Goal: Communication & Community: Answer question/provide support

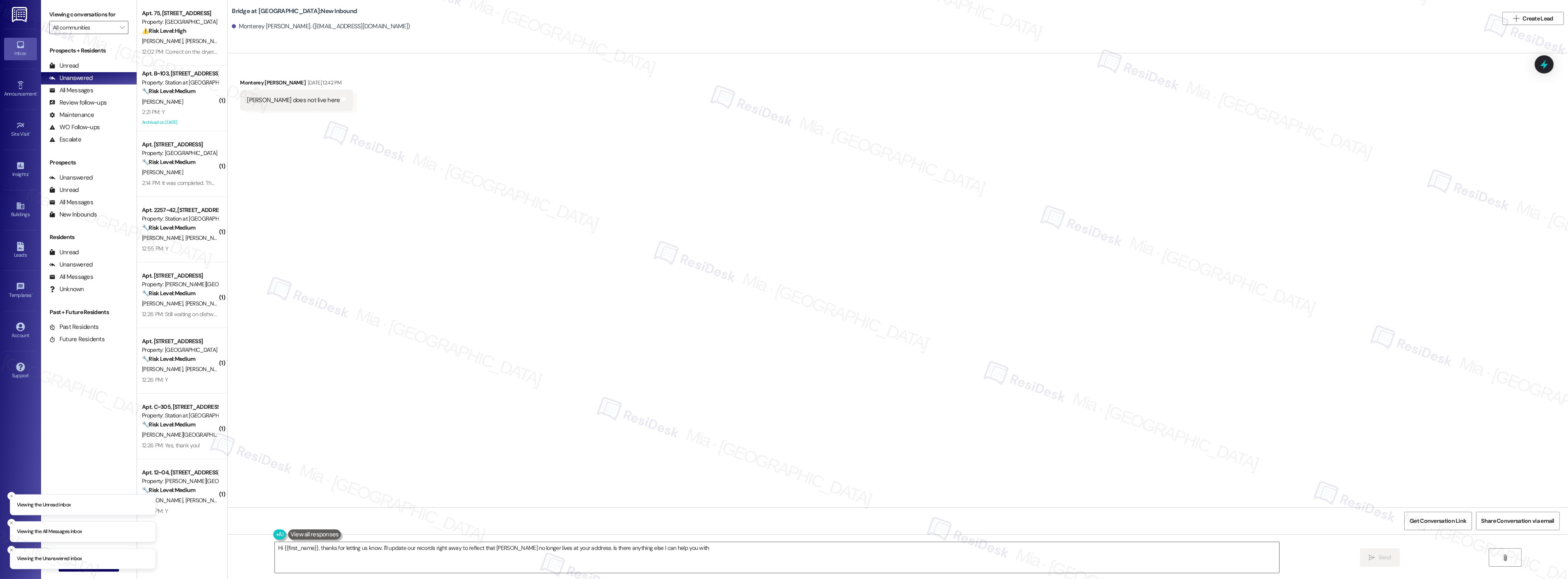
type textarea "Hi {{first_name}}, thanks for letting us know. I'll update our records right aw…"
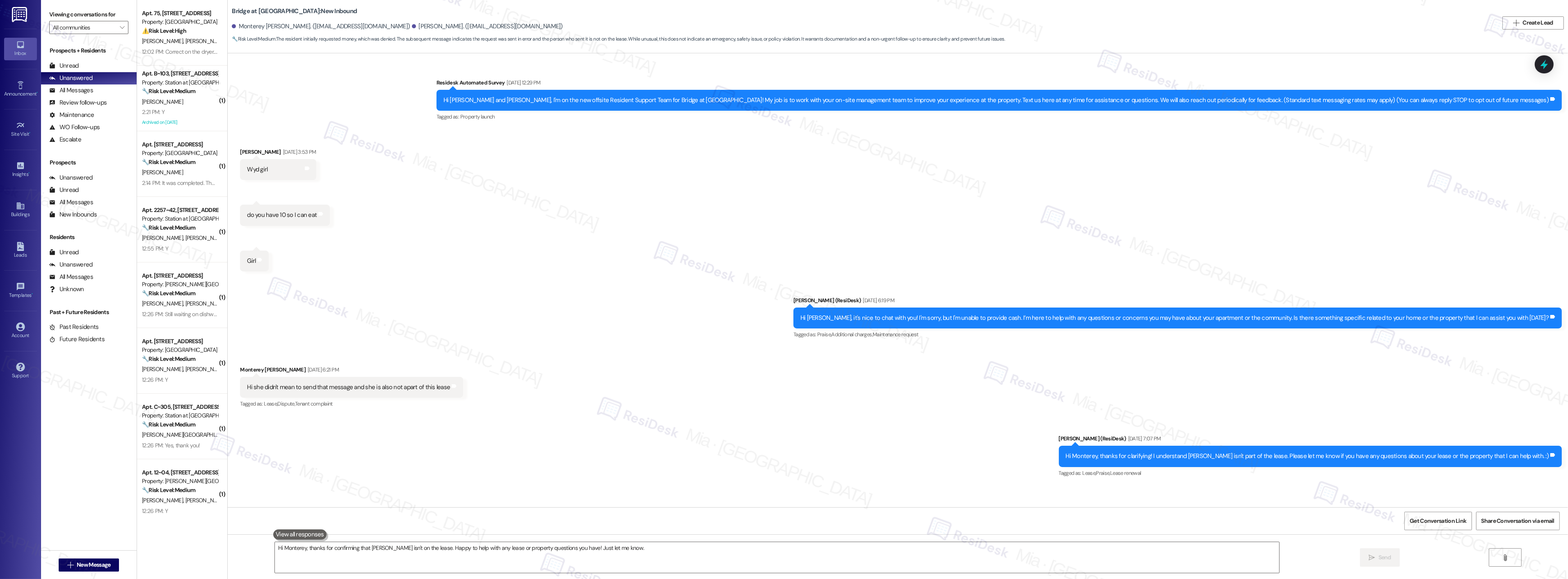
type textarea "Hi Monterey, thanks for confirming that [PERSON_NAME] isn't on the lease. Happy…"
drag, startPoint x: 483, startPoint y: 26, endPoint x: 226, endPoint y: 24, distance: 257.0
click at [232, 24] on div "Monterey Cobb. (montereycobb32@gmail.com) Annie Cobble. (anniecobb32@gmail.com)" at bounding box center [865, 26] width 1267 height 16
type textarea "Hi Monterey, thanks for confirming that Annie isn't on the lease. Happy to help…"
drag, startPoint x: 357, startPoint y: 386, endPoint x: 439, endPoint y: 386, distance: 82.0
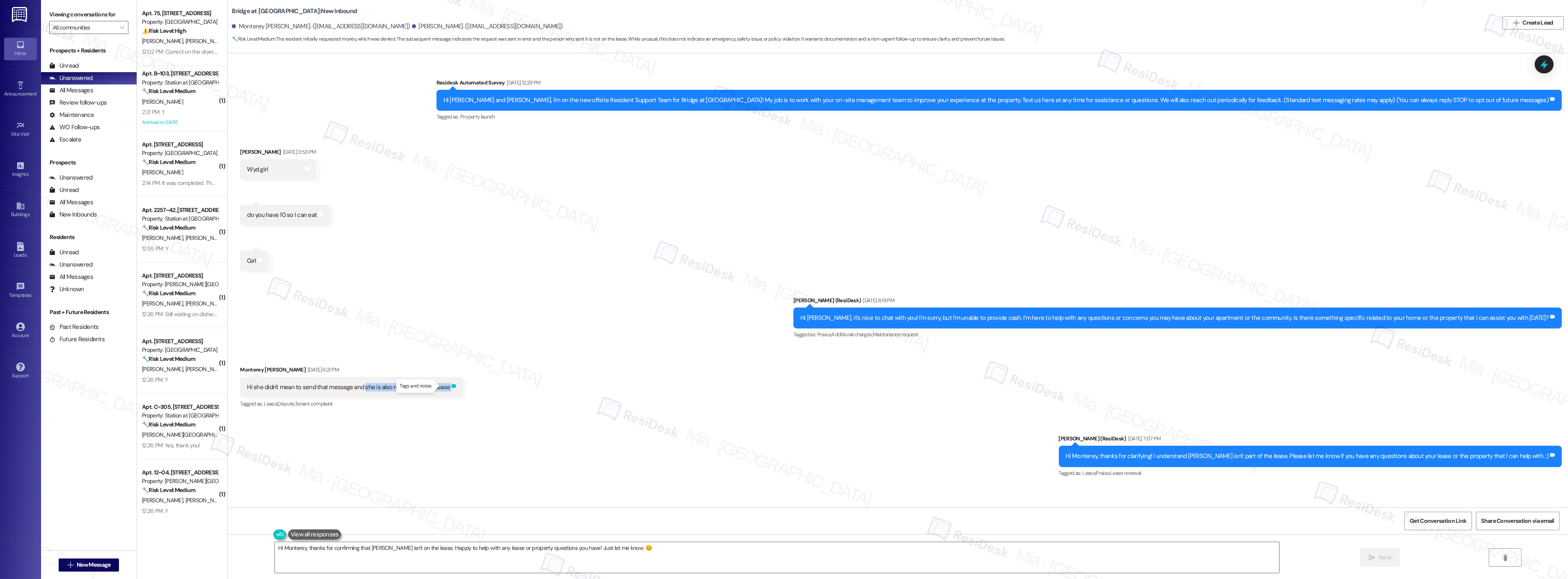
click at [439, 386] on body "Inbox Go to Inbox Announcement • Send A Text Announcement Site Visit • Go to Si…" at bounding box center [784, 290] width 1568 height 579
copy div "she is also not apart of this lease Tags and notes"
drag, startPoint x: 365, startPoint y: 26, endPoint x: 398, endPoint y: 26, distance: 33.0
click at [412, 26] on div "Annie Cobble. (anniecobb32@gmail.com)" at bounding box center [488, 26] width 151 height 9
copy div "Annie Cobble"
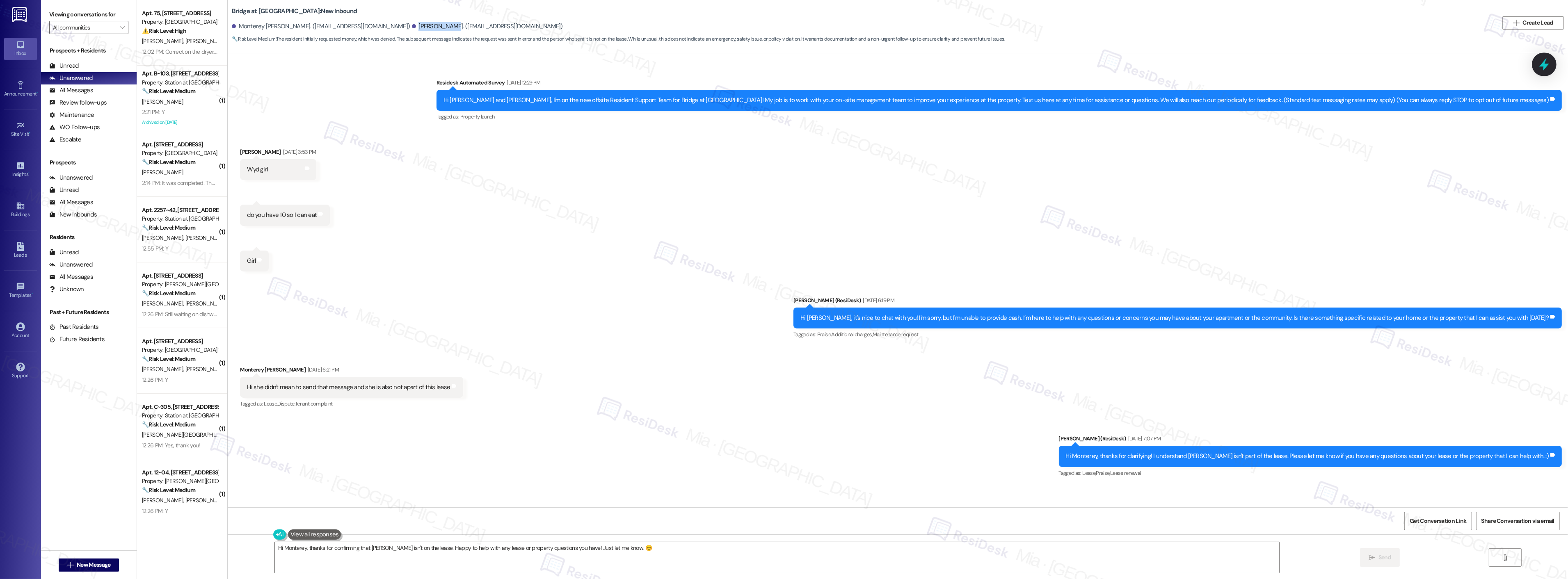
click at [1549, 70] on icon at bounding box center [1544, 64] width 14 height 14
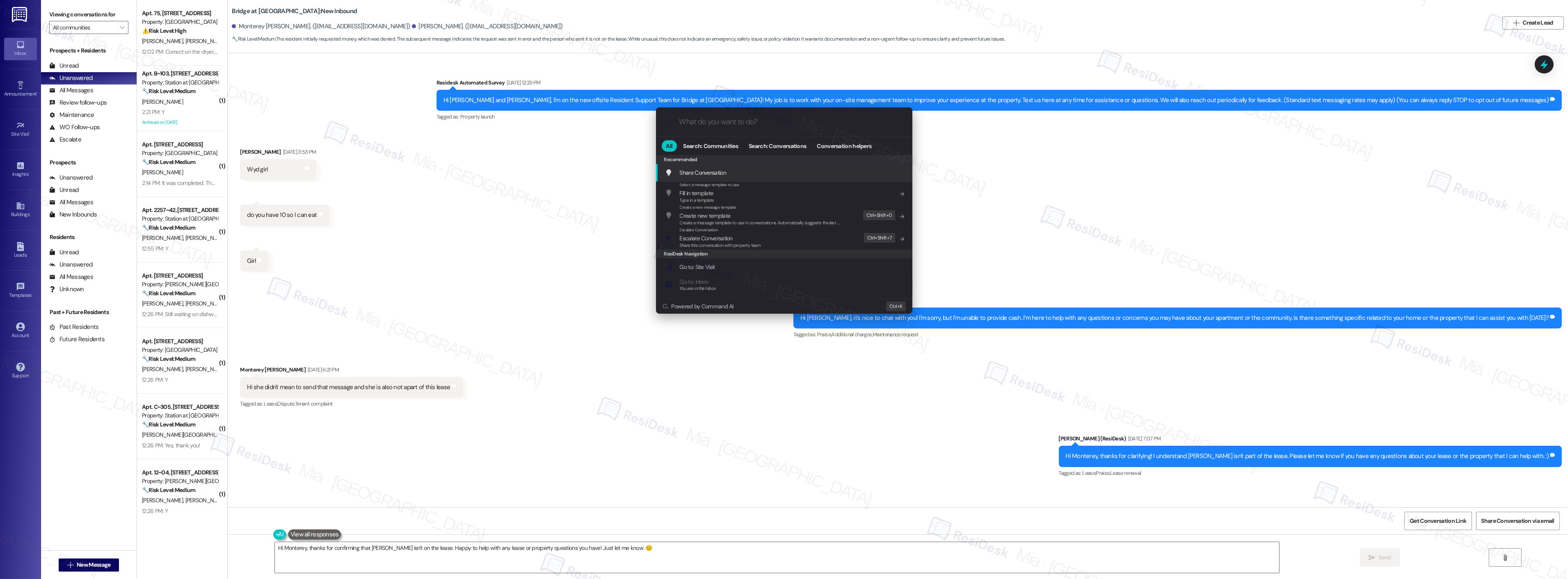
click at [727, 118] on input "What do you want to do?" at bounding box center [791, 122] width 223 height 9
type input "incor"
drag, startPoint x: 702, startPoint y: 122, endPoint x: 658, endPoint y: 123, distance: 44.0
click at [658, 123] on div ".cls-1{fill:#0a055f;}.cls-2{fill:#0cc4c4;} resideskLogoBlueOrange incor" at bounding box center [784, 122] width 256 height 29
click at [710, 234] on span "Escalate Conversation" at bounding box center [706, 238] width 53 height 9
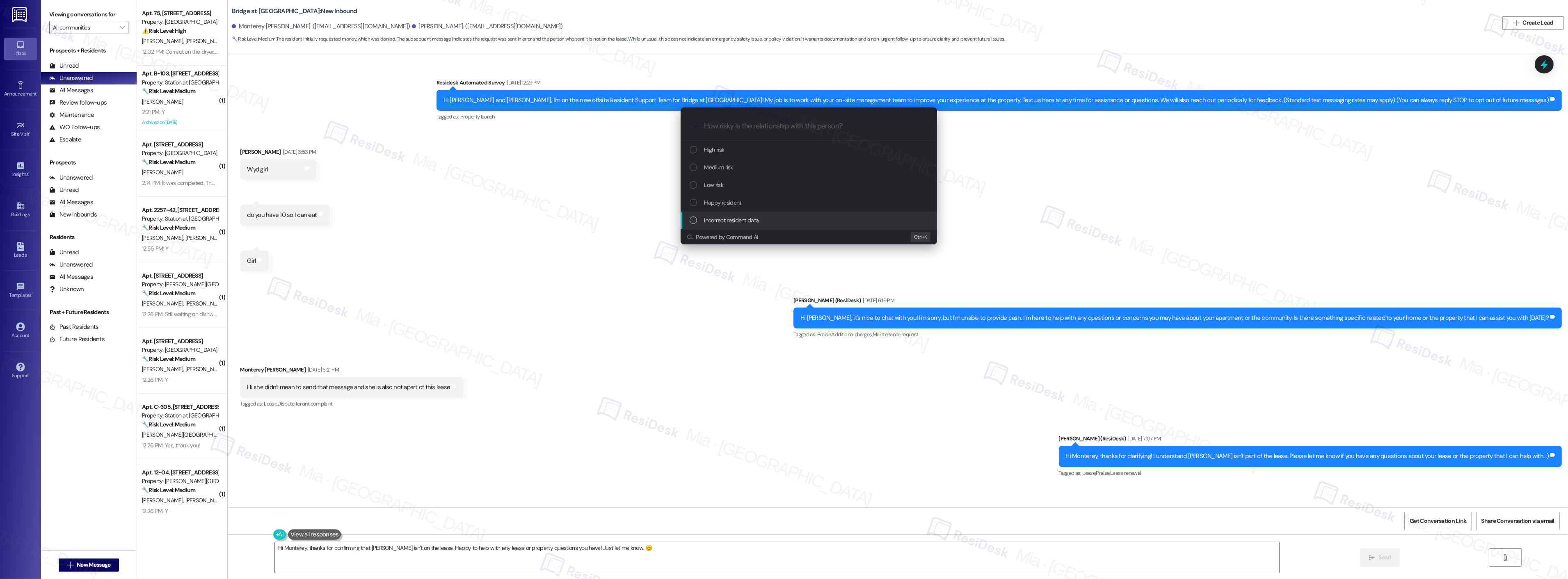
click at [724, 216] on span "Incorrect resident data" at bounding box center [732, 220] width 55 height 9
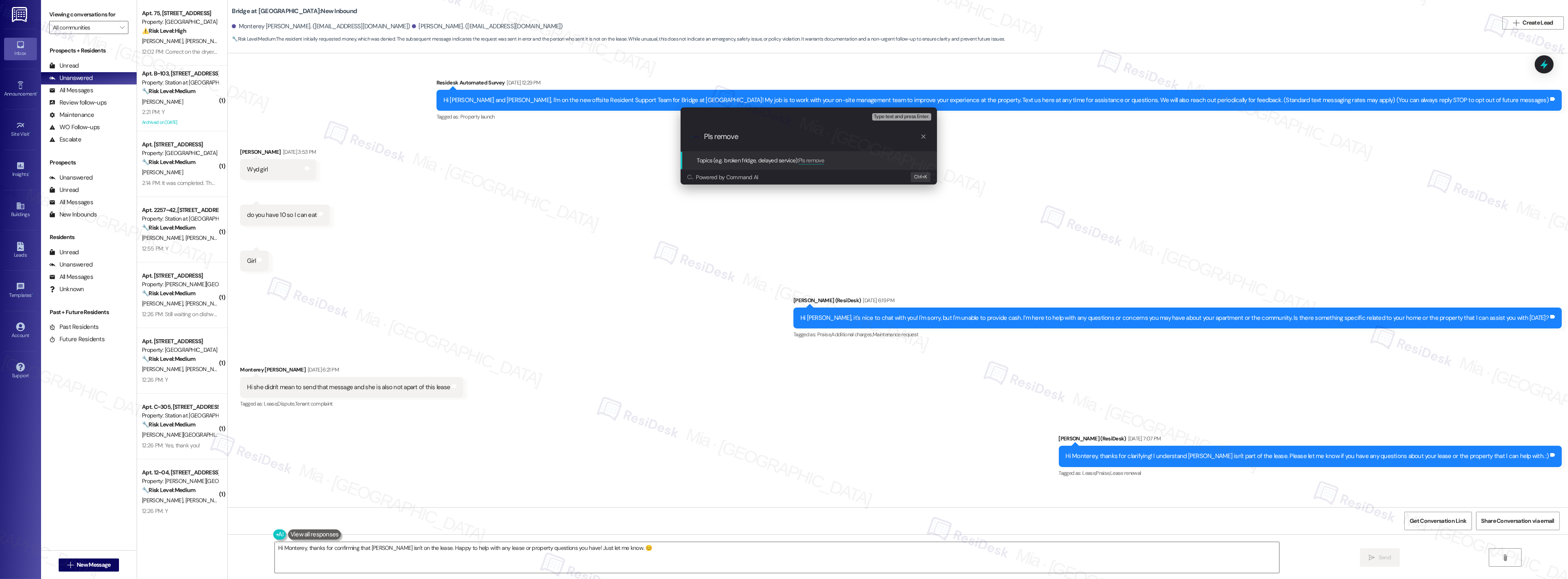
paste input "[PERSON_NAME]"
type input "Pls remove Annie Cobble - she's not part of the lease according to Monterey"
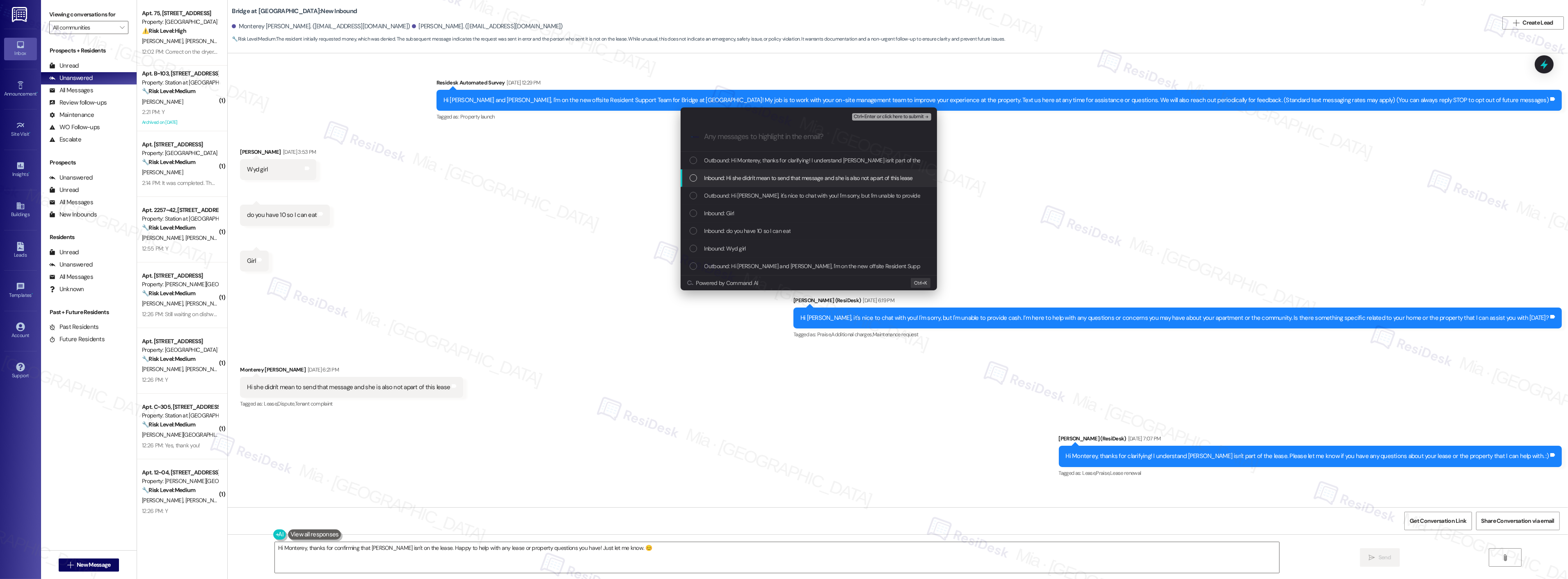
click at [692, 181] on div "List of options" at bounding box center [693, 178] width 7 height 7
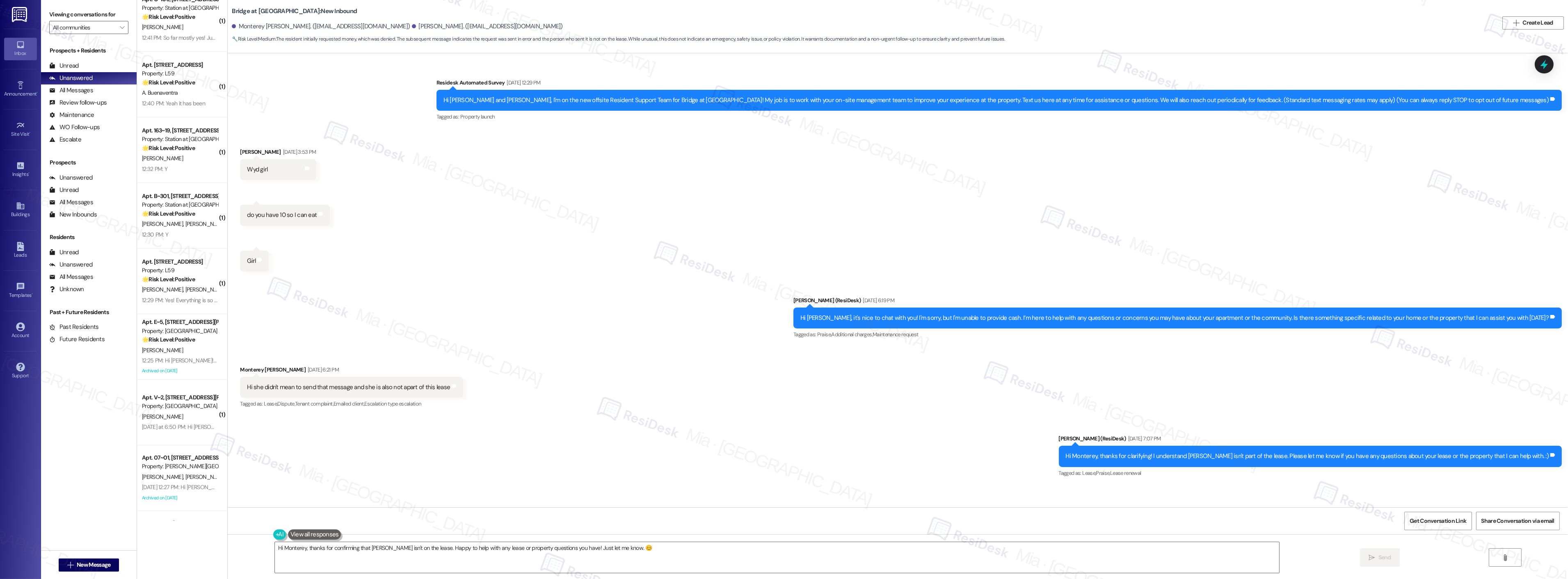
scroll to position [922, 0]
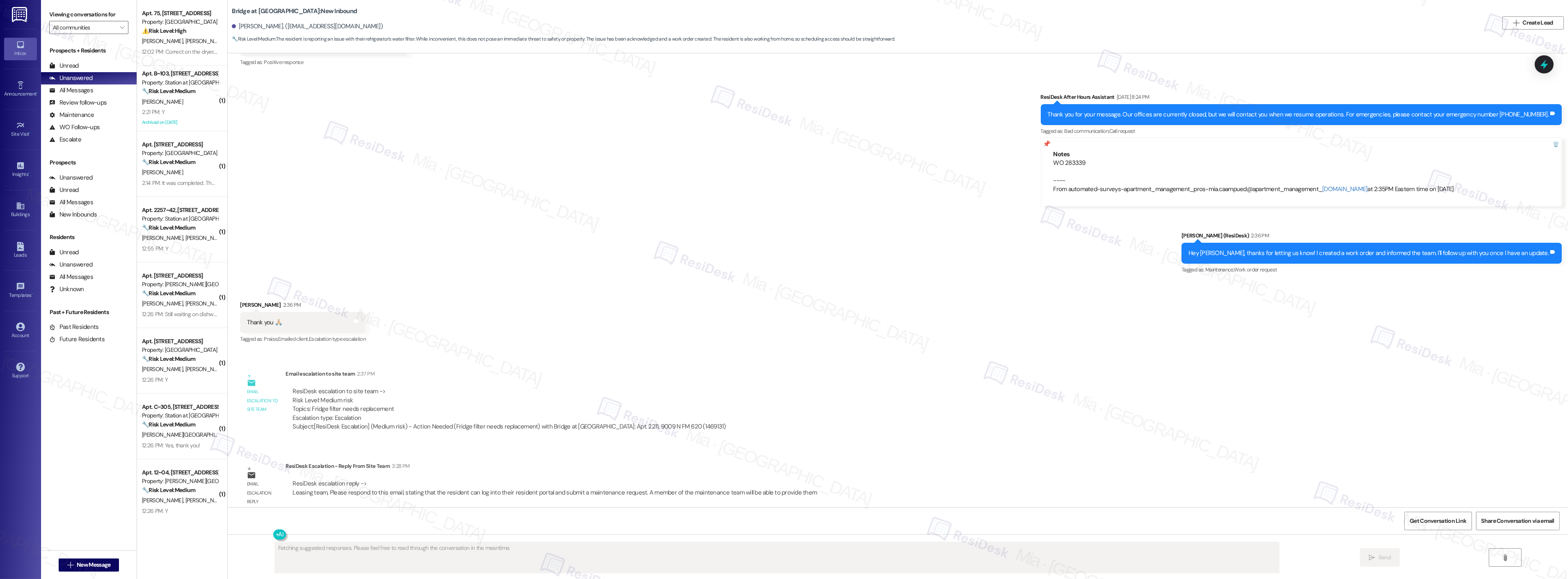
scroll to position [449, 0]
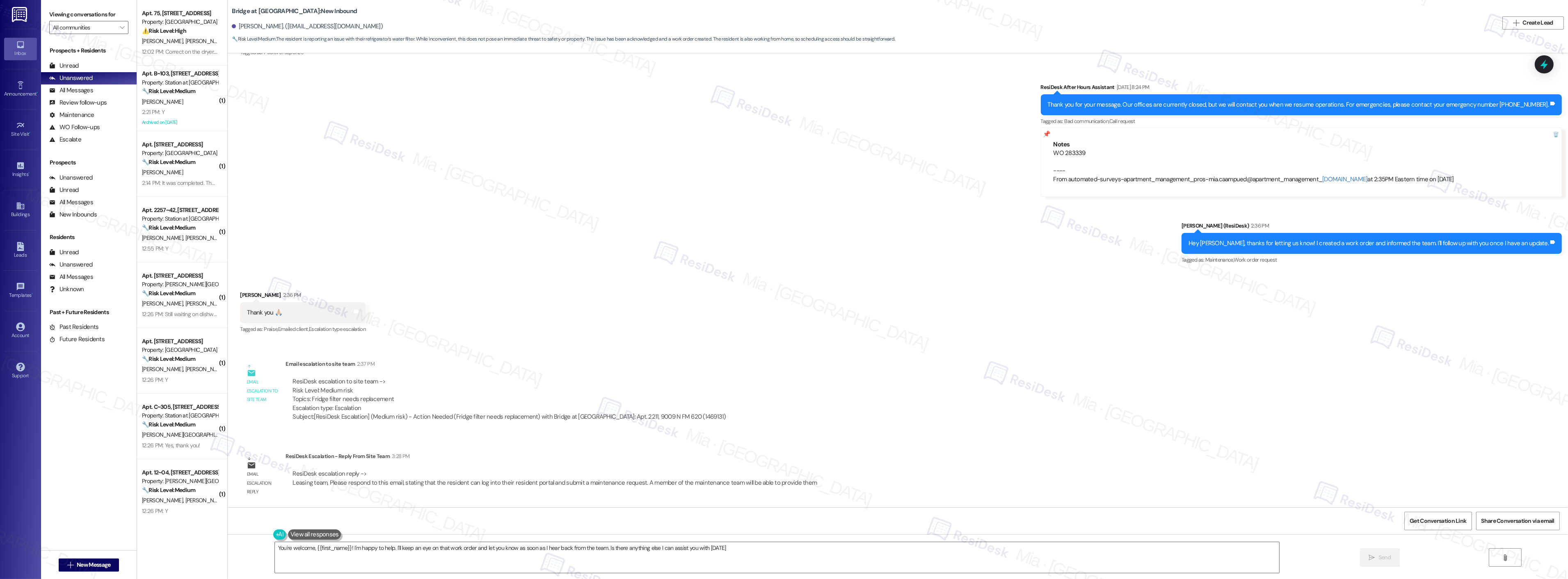
type textarea "You're welcome, {{first_name}}! I'm happy to help. I'll keep an eye on that wor…"
drag, startPoint x: 1112, startPoint y: 152, endPoint x: 1074, endPoint y: 152, distance: 38.0
click at [1074, 152] on div "WO 283339 ---- From automated-surveys-apartment_management_pros-mia.caampued@ap…" at bounding box center [1301, 167] width 496 height 35
copy div "WO 283339"
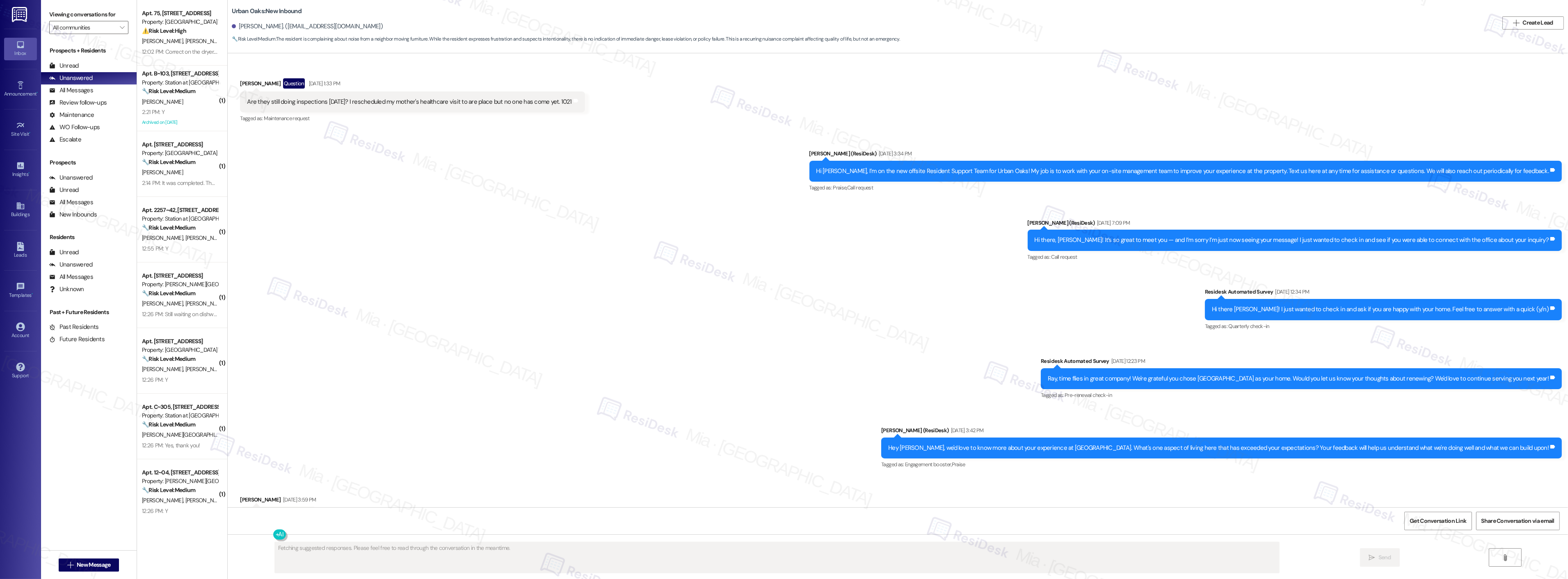
scroll to position [3334, 0]
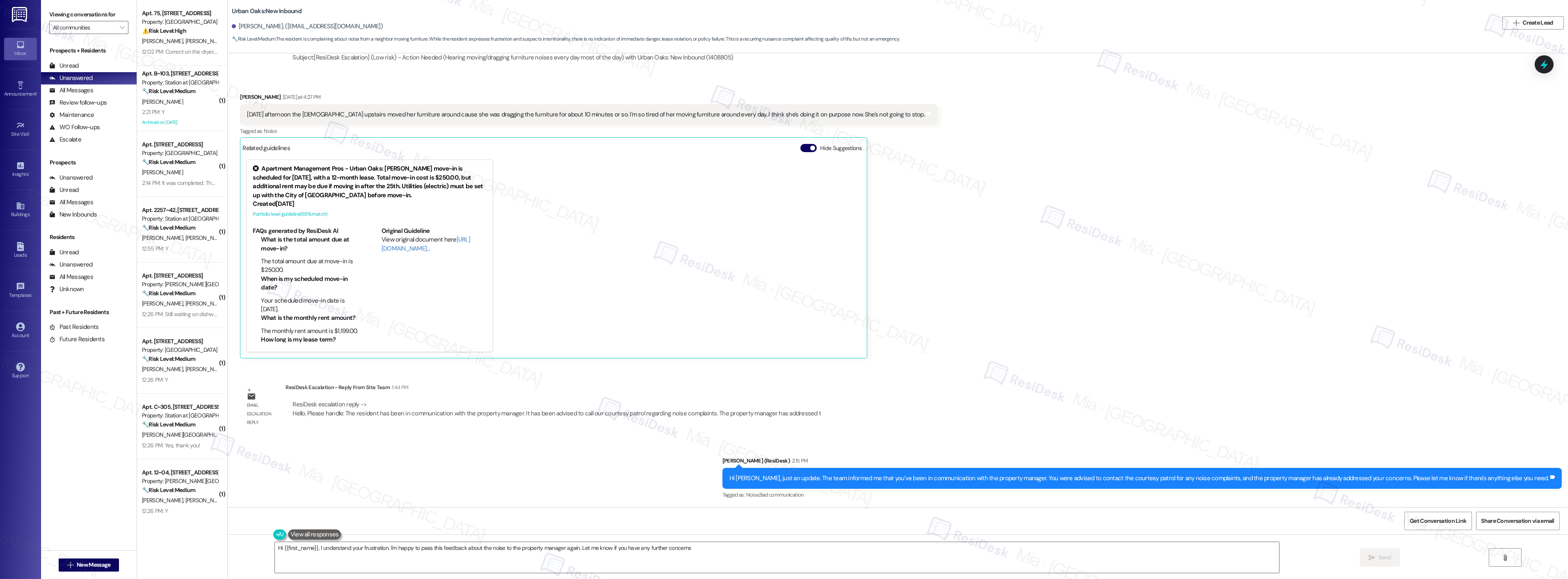
type textarea "Hi {{first_name}}, I understand your frustration. I'm happy to pass this feedba…"
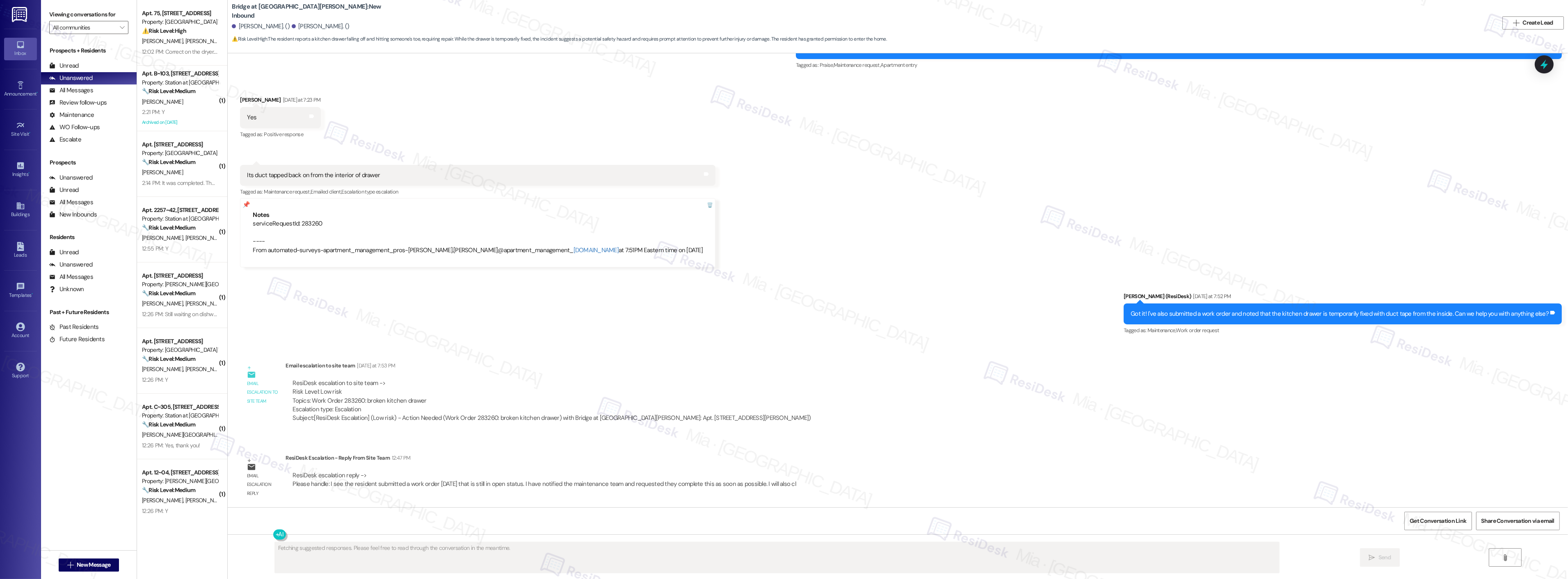
scroll to position [192, 0]
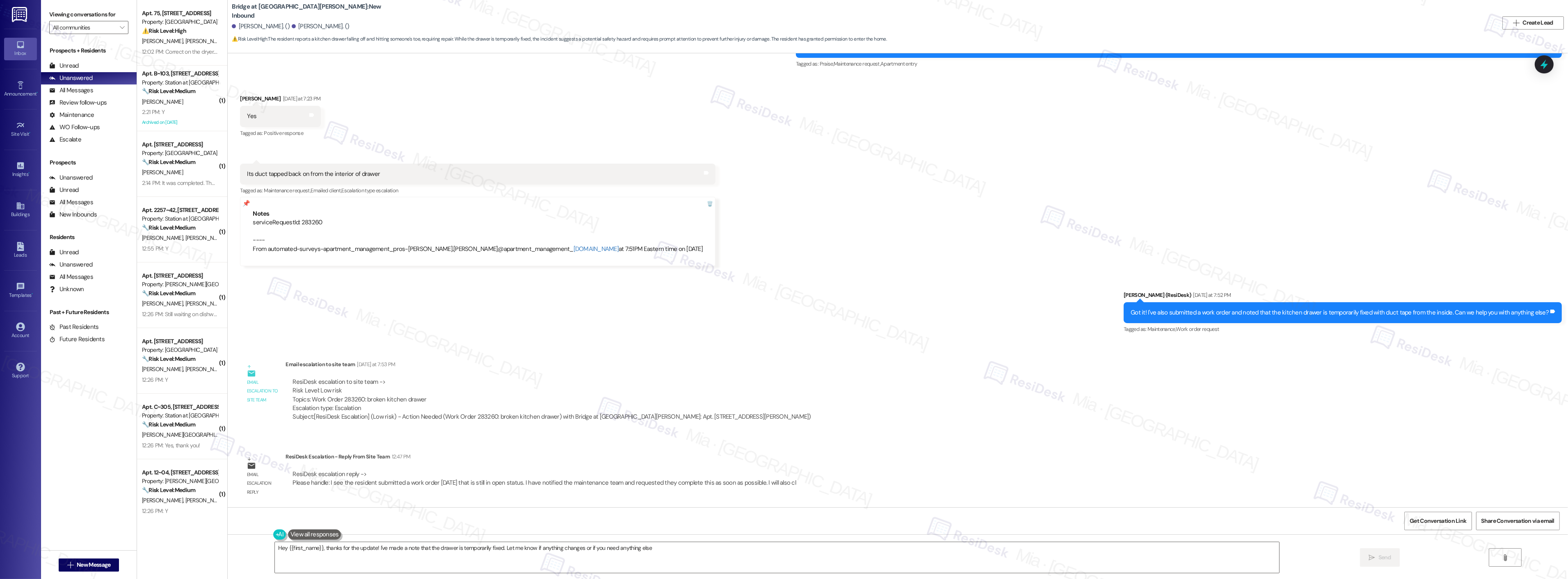
type textarea "Hey {{first_name}}, thanks for the update! I've made a note that the drawer is …"
click at [1541, 67] on icon at bounding box center [1544, 64] width 14 height 14
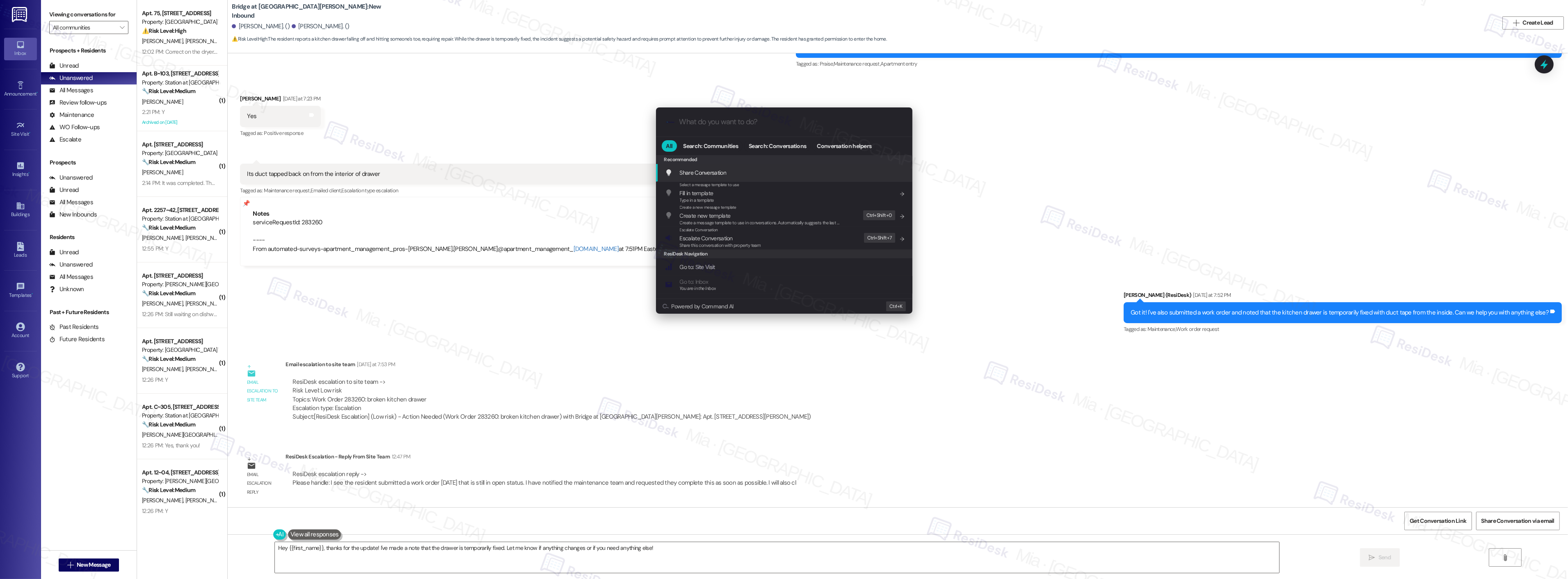
click at [1078, 358] on div ".cls-1{fill:#0a055f;}.cls-2{fill:#0cc4c4;} resideskLogoBlueOrange All Search: C…" at bounding box center [784, 290] width 1568 height 579
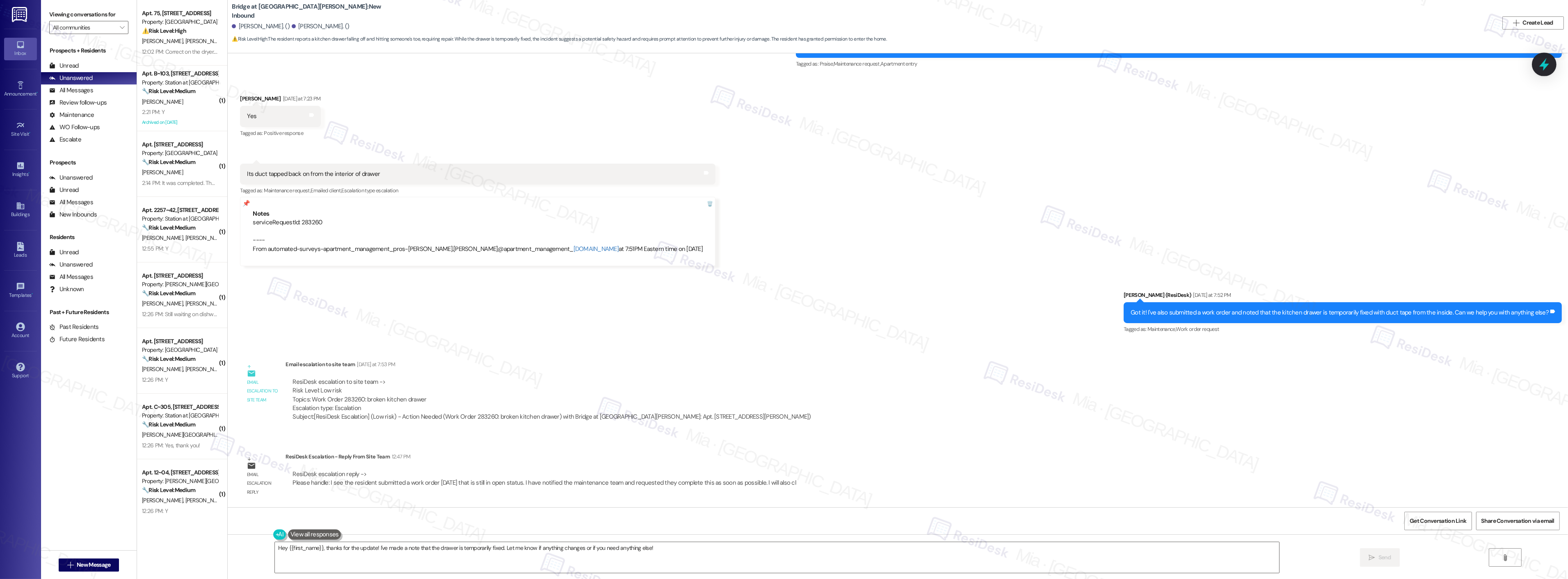
click at [1551, 69] on div at bounding box center [1544, 64] width 24 height 23
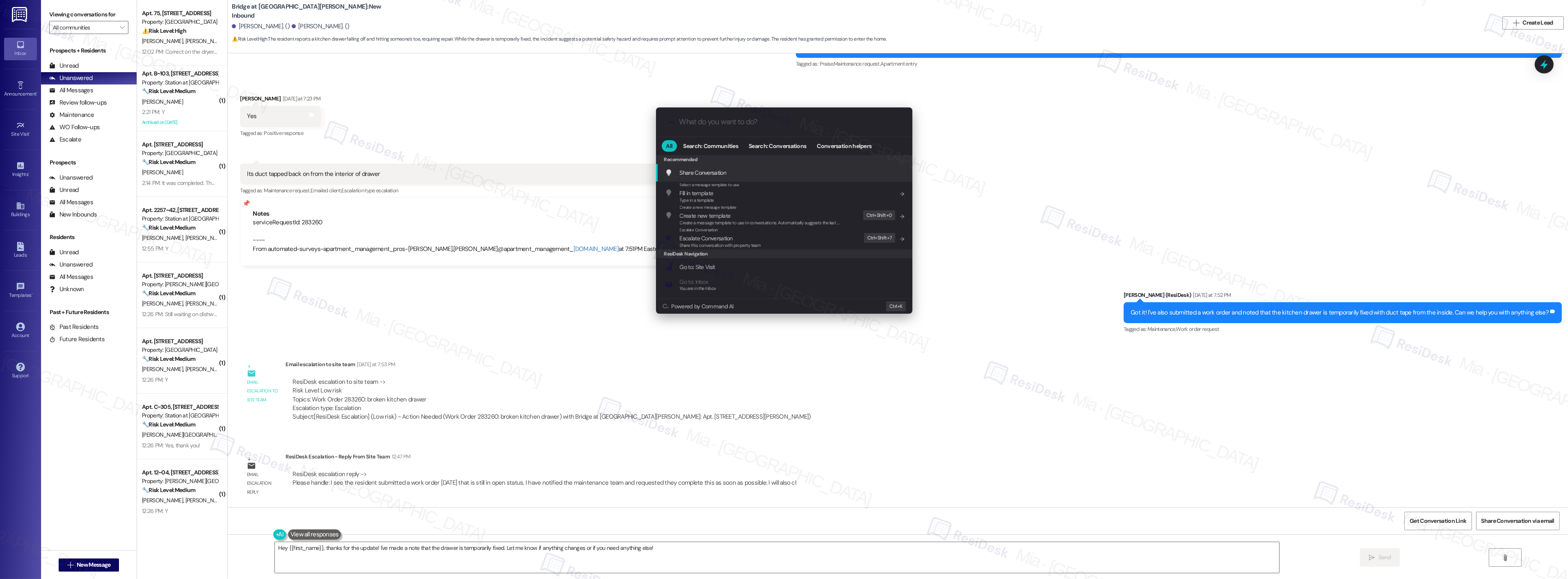
click at [741, 120] on input "What do you want to do?" at bounding box center [791, 122] width 223 height 9
type input "y"
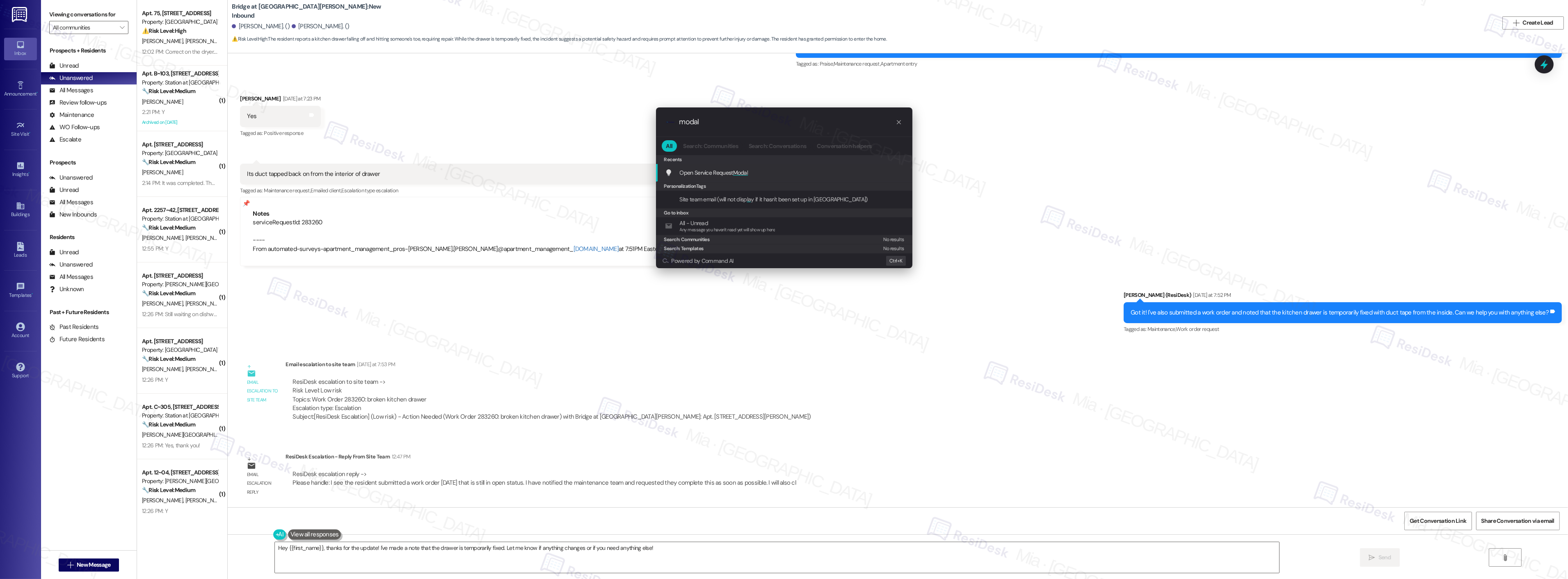
type input "modal"
click at [739, 170] on span "Modal" at bounding box center [740, 173] width 15 height 7
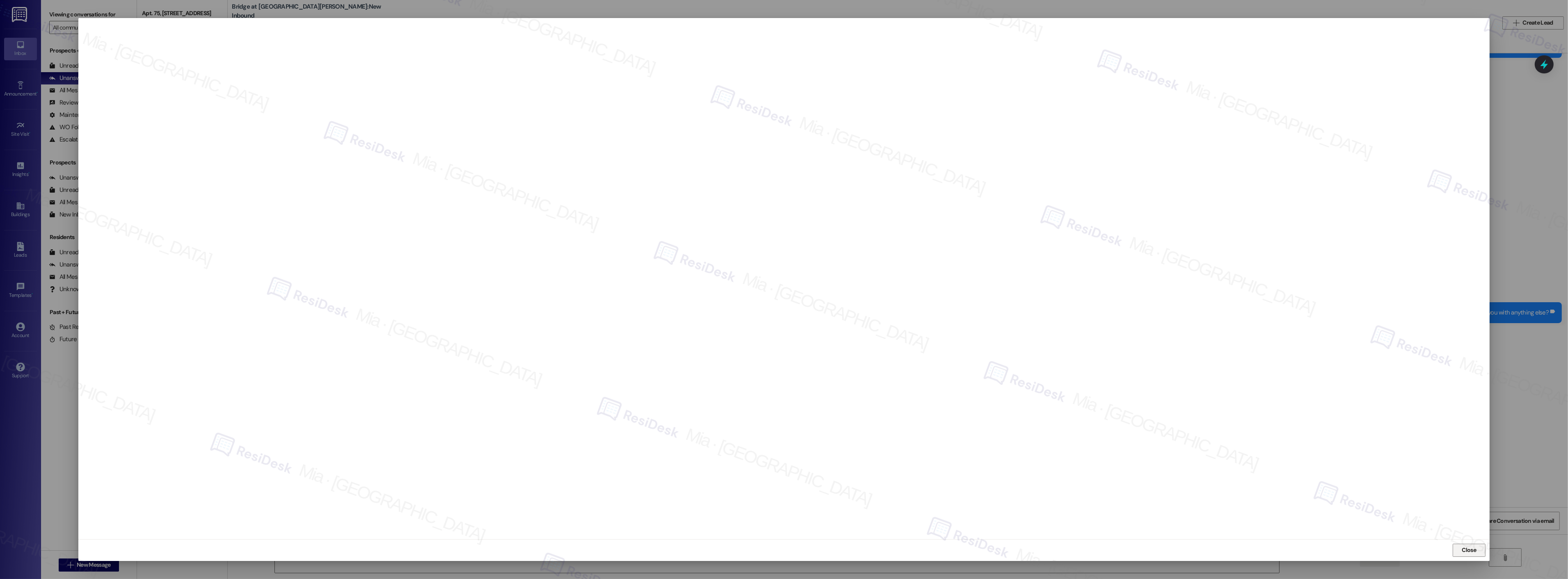
click at [1464, 552] on span "Close" at bounding box center [1469, 550] width 15 height 9
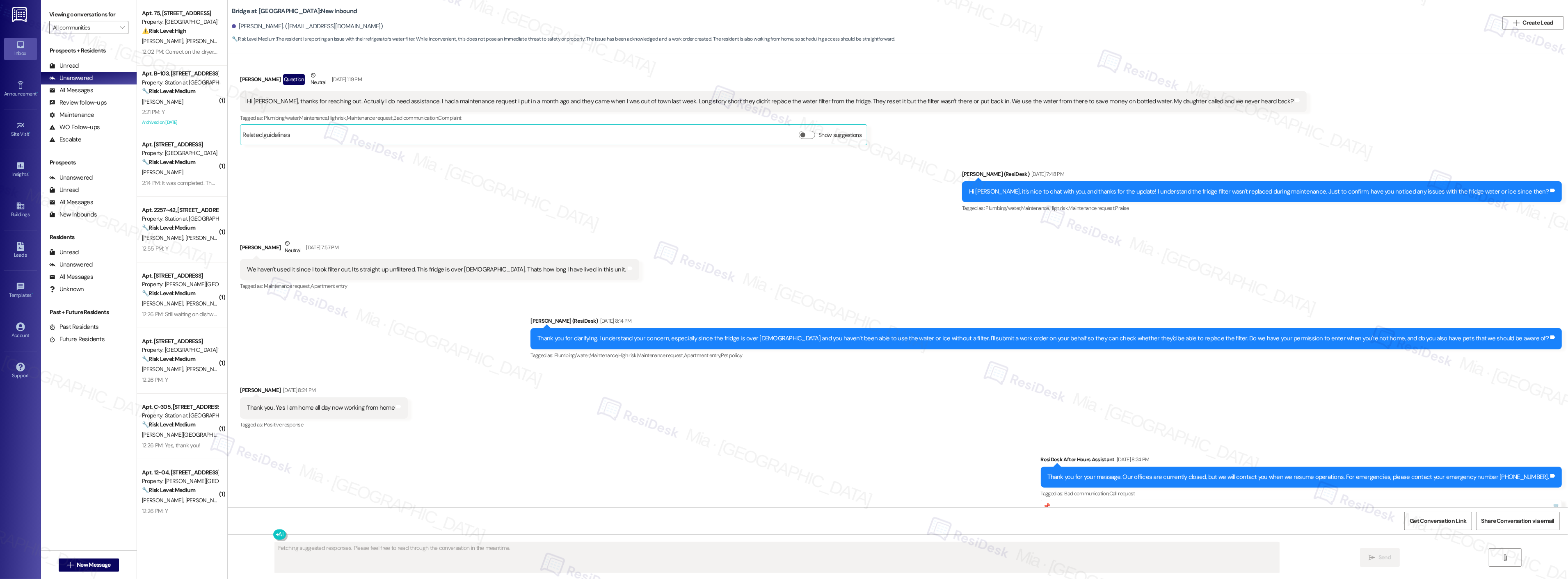
scroll to position [283, 0]
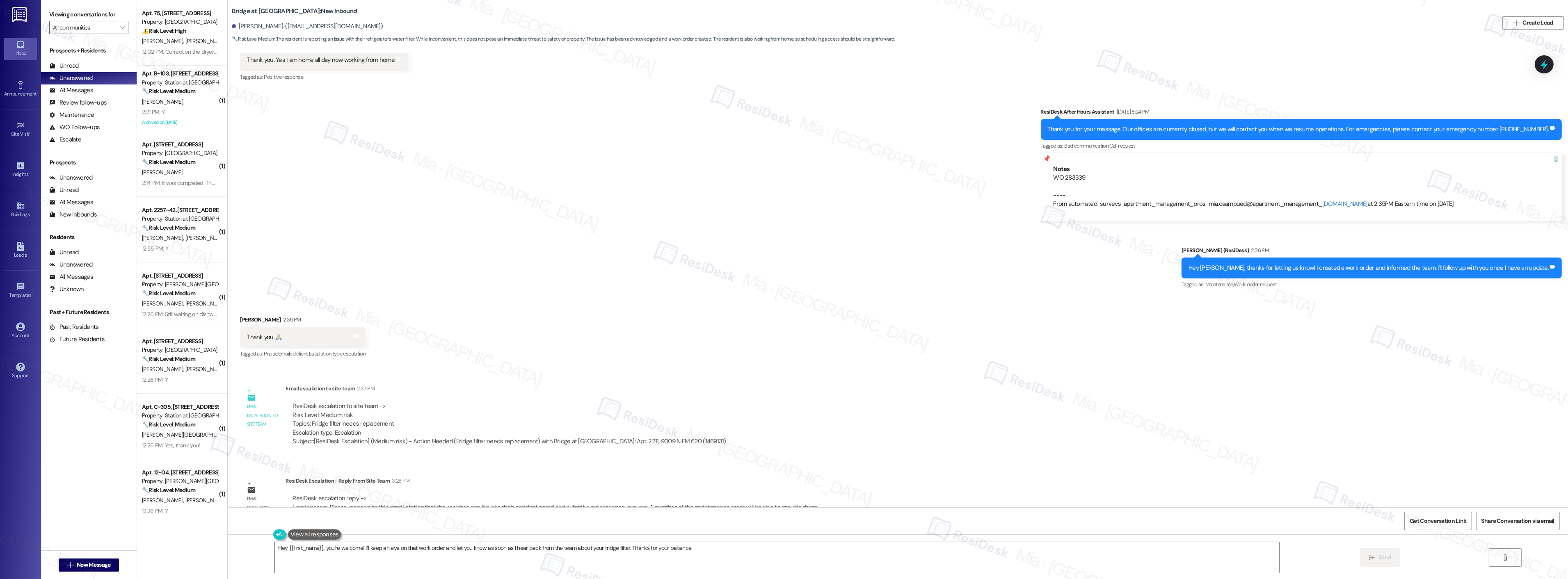
type textarea "Hey {{first_name}}, you're welcome! I'll keep an eye on that work order and let…"
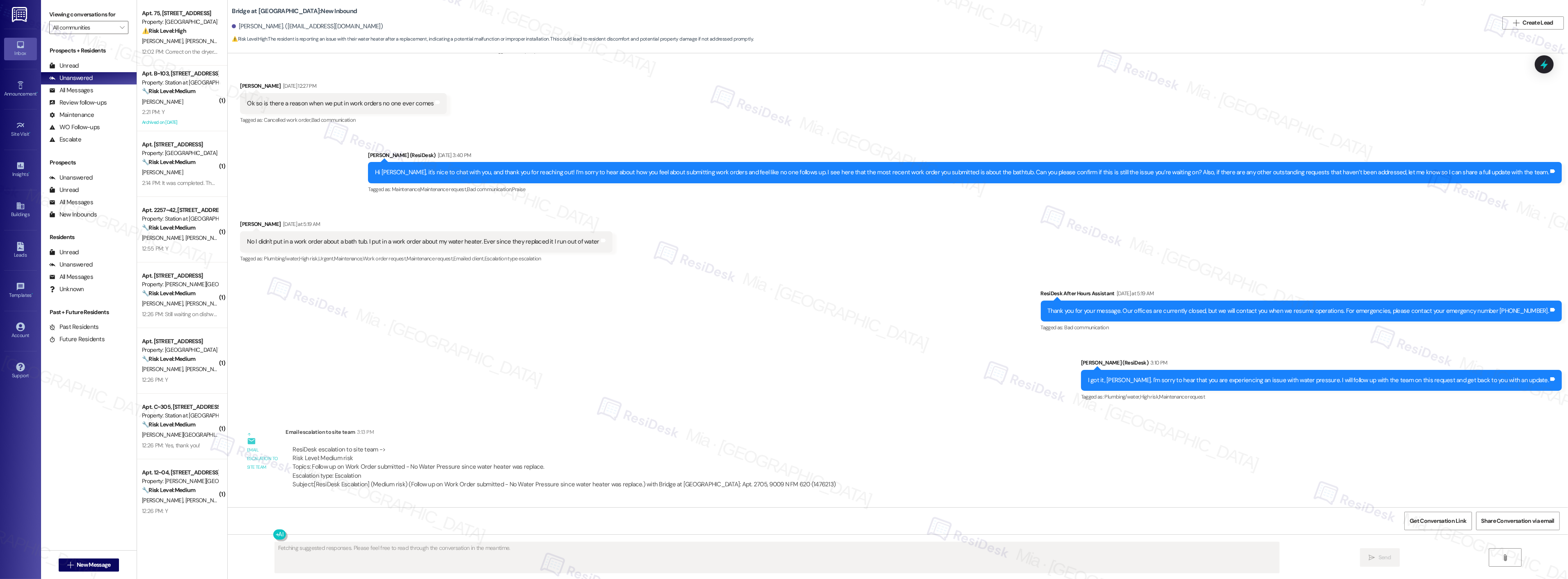
scroll to position [133, 0]
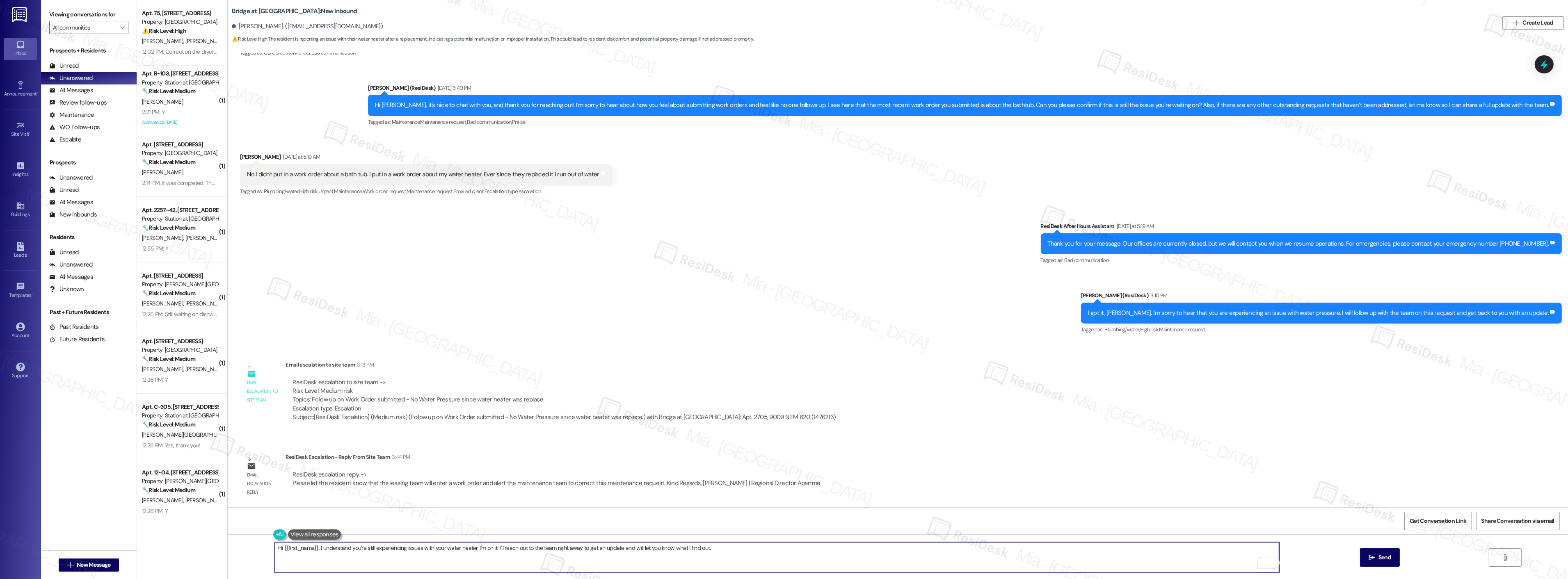
drag, startPoint x: 313, startPoint y: 548, endPoint x: 634, endPoint y: 548, distance: 321.0
click at [634, 548] on textarea "Hi {{first_name}}, I understand you're still experiencing issues with your wate…" at bounding box center [777, 557] width 1004 height 31
drag, startPoint x: 392, startPoint y: 546, endPoint x: 317, endPoint y: 547, distance: 75.0
click at [314, 547] on textarea "Hi {{first_name}}, l let you know what I find out." at bounding box center [777, 557] width 1004 height 31
drag, startPoint x: 333, startPoint y: 550, endPoint x: 317, endPoint y: 550, distance: 16.0
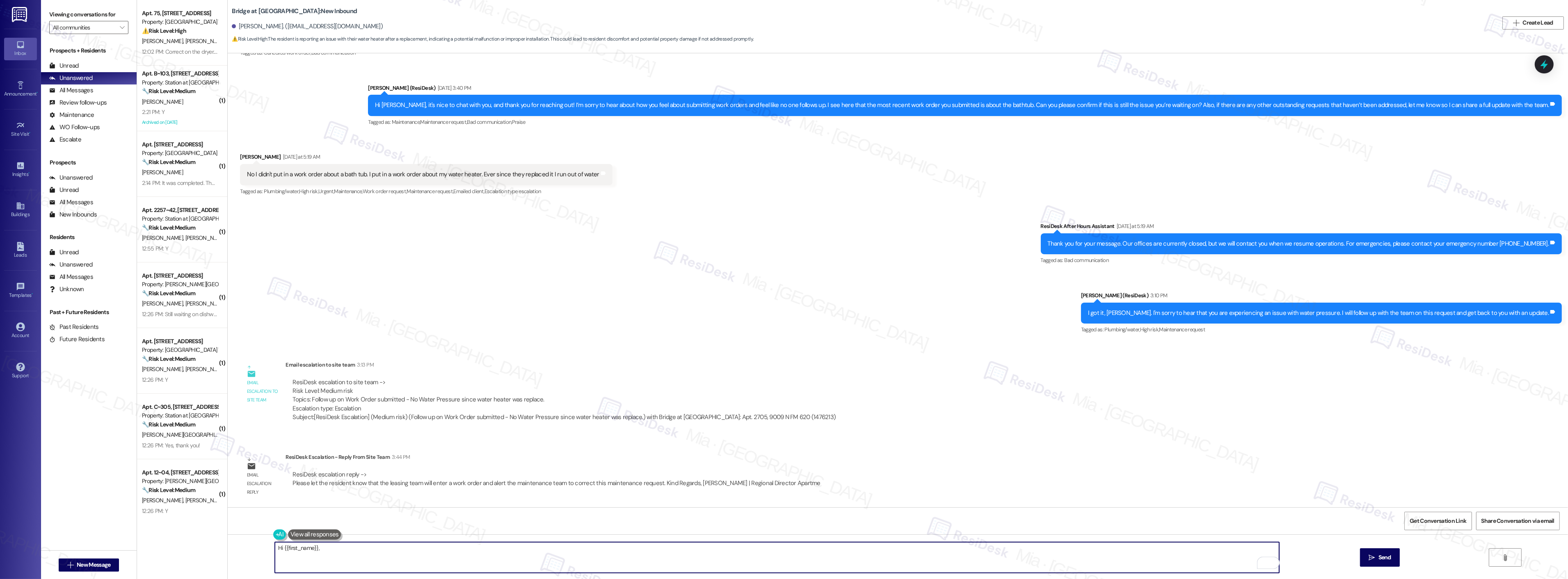
click at [317, 550] on textarea "Hi {{first_name}}," at bounding box center [777, 557] width 1004 height 31
paste textarea "team will enter a work order and alert the maintenance team to correct this mai…"
drag, startPoint x: 309, startPoint y: 547, endPoint x: 285, endPoint y: 547, distance: 24.0
click at [285, 547] on textarea "Hi {{first_name}}, team will enter a work order and alert the maintenance team …" at bounding box center [777, 557] width 1004 height 31
click at [275, 547] on textarea "Hi {{first_name}}, team will enter a work order and alert the maintenance team …" at bounding box center [777, 557] width 1004 height 31
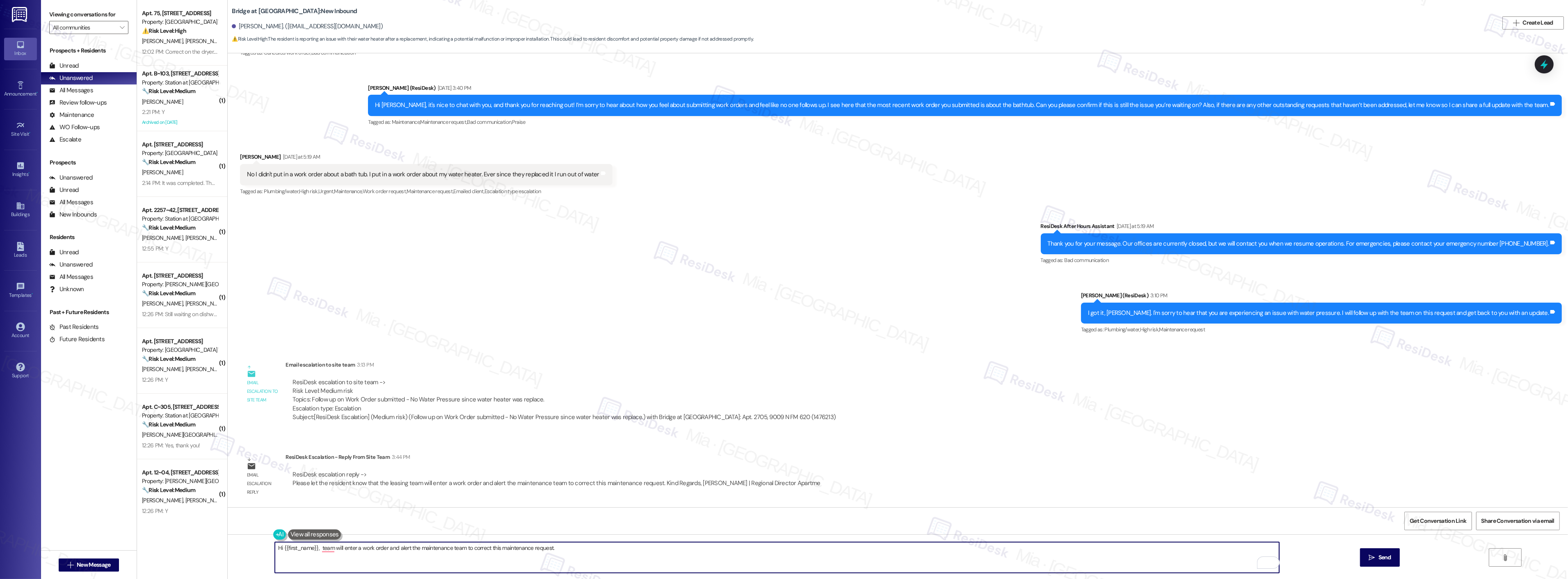
click at [275, 547] on textarea "Hi {{first_name}}, team will enter a work order and alert the maintenance team …" at bounding box center [777, 557] width 1004 height 31
click at [347, 547] on textarea "Just an update {{first_name}}, team will enter a work order and alert the maint…" at bounding box center [777, 557] width 1004 height 31
click at [494, 549] on textarea "Just an update {{first_name}}, the team will enter a work order and alert the m…" at bounding box center [777, 557] width 1004 height 31
click at [587, 549] on textarea "Just an update {{first_name}}, the team will enter a work order and alert the m…" at bounding box center [777, 557] width 1004 height 31
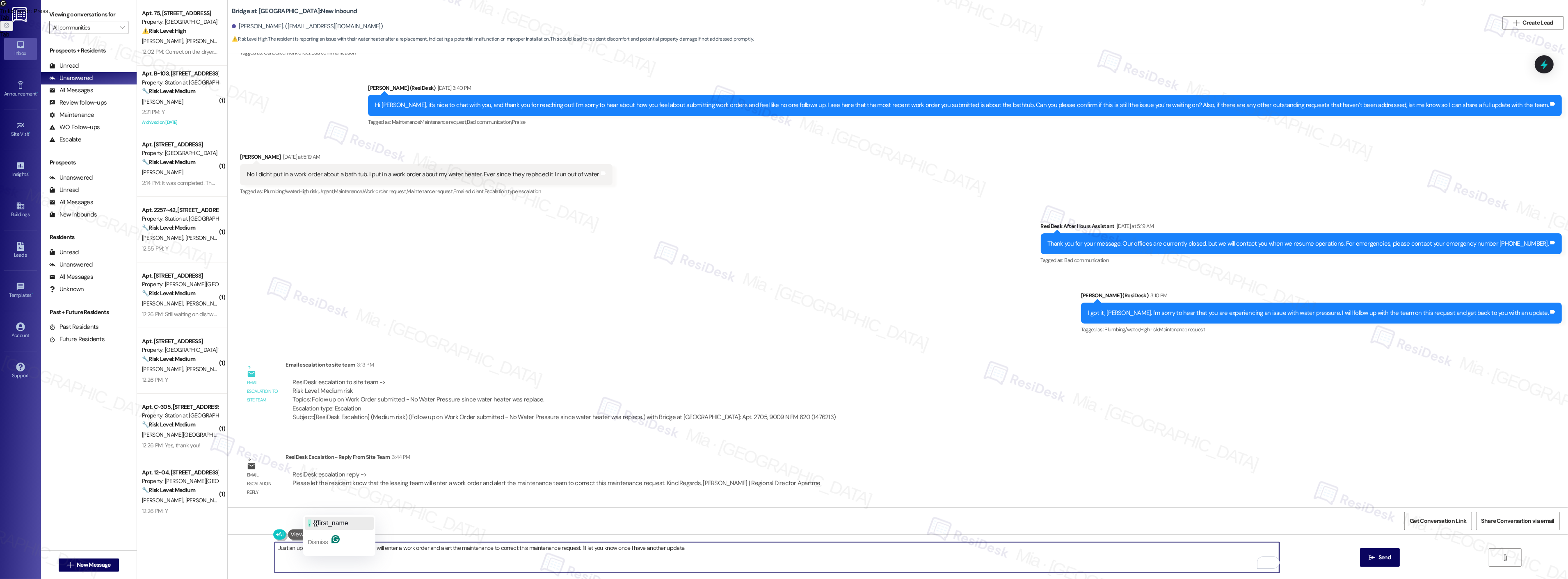
click at [313, 518] on div ", {{first_name" at bounding box center [328, 523] width 40 height 13
type textarea "Just an update, {{first_name}}, the team will enter a work order and alert the …"
click at [1376, 550] on button " Send" at bounding box center [1379, 557] width 40 height 18
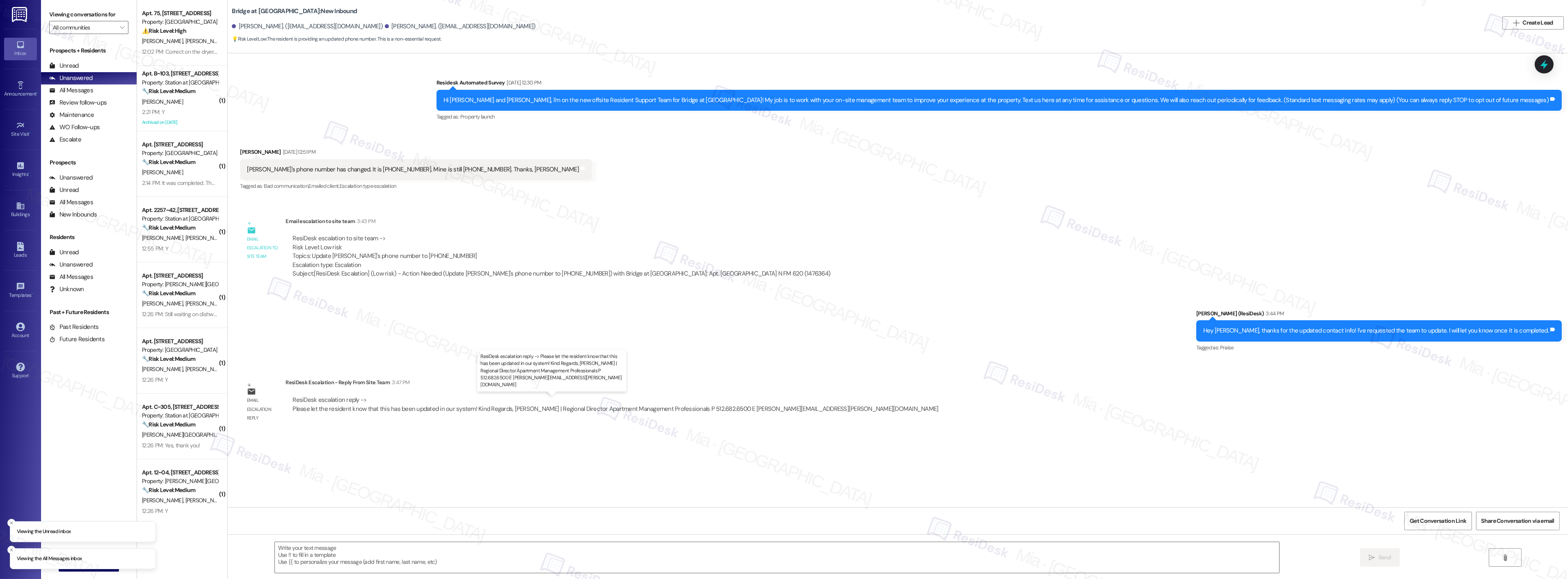
click at [320, 409] on div "ResiDesk escalation reply -> Please let the resident know that this has been up…" at bounding box center [615, 404] width 646 height 17
click at [365, 408] on div "ResiDesk escalation reply -> Please let the resident know that this has been up…" at bounding box center [615, 404] width 646 height 17
drag, startPoint x: 371, startPoint y: 408, endPoint x: 462, endPoint y: 408, distance: 91.0
click at [462, 408] on div "ResiDesk escalation reply -> Please let the resident know that this has been up…" at bounding box center [615, 404] width 646 height 17
copy div "his has been updated in our system"
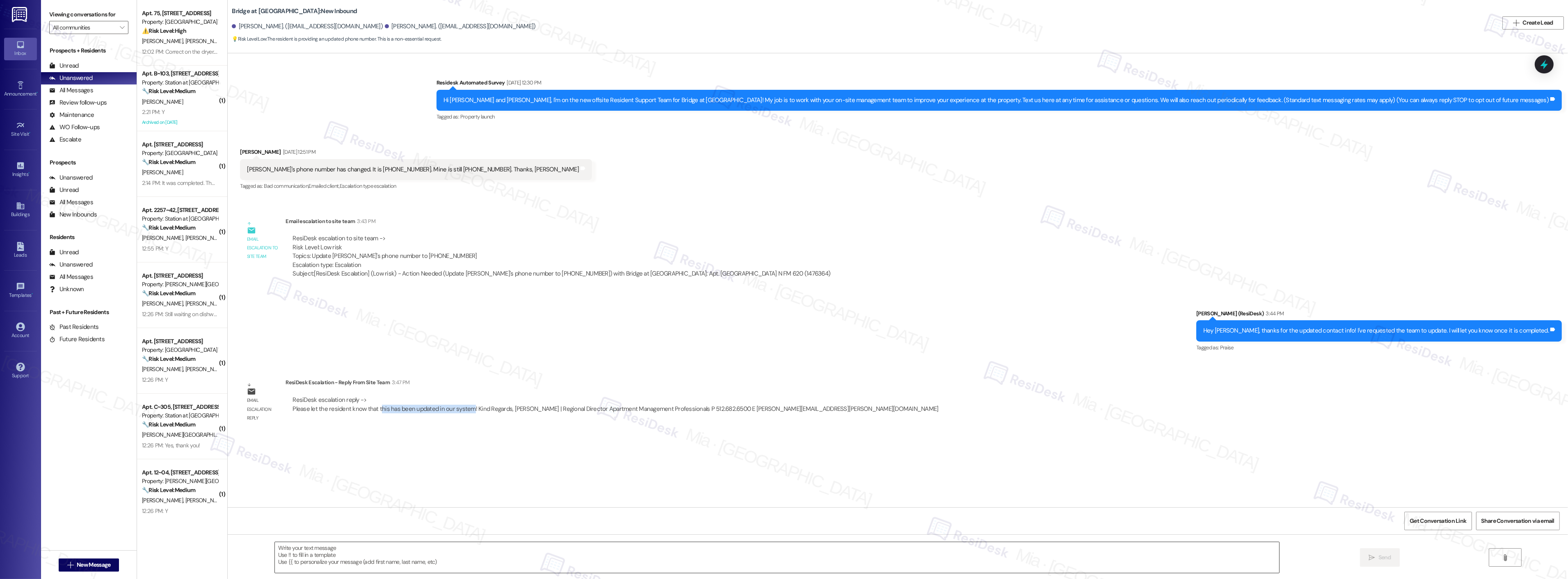
click at [365, 547] on textarea at bounding box center [777, 557] width 1004 height 31
paste textarea "his has been updated in our system"
click at [362, 547] on textarea "The team has updated [PERSON_NAME]'s number his has been updated in our system" at bounding box center [777, 557] width 1004 height 31
drag, startPoint x: 362, startPoint y: 547, endPoint x: 413, endPoint y: 547, distance: 51.0
click at [413, 547] on textarea "The team has updated [PERSON_NAME]'s number his has been updated in our system" at bounding box center [777, 557] width 1004 height 31
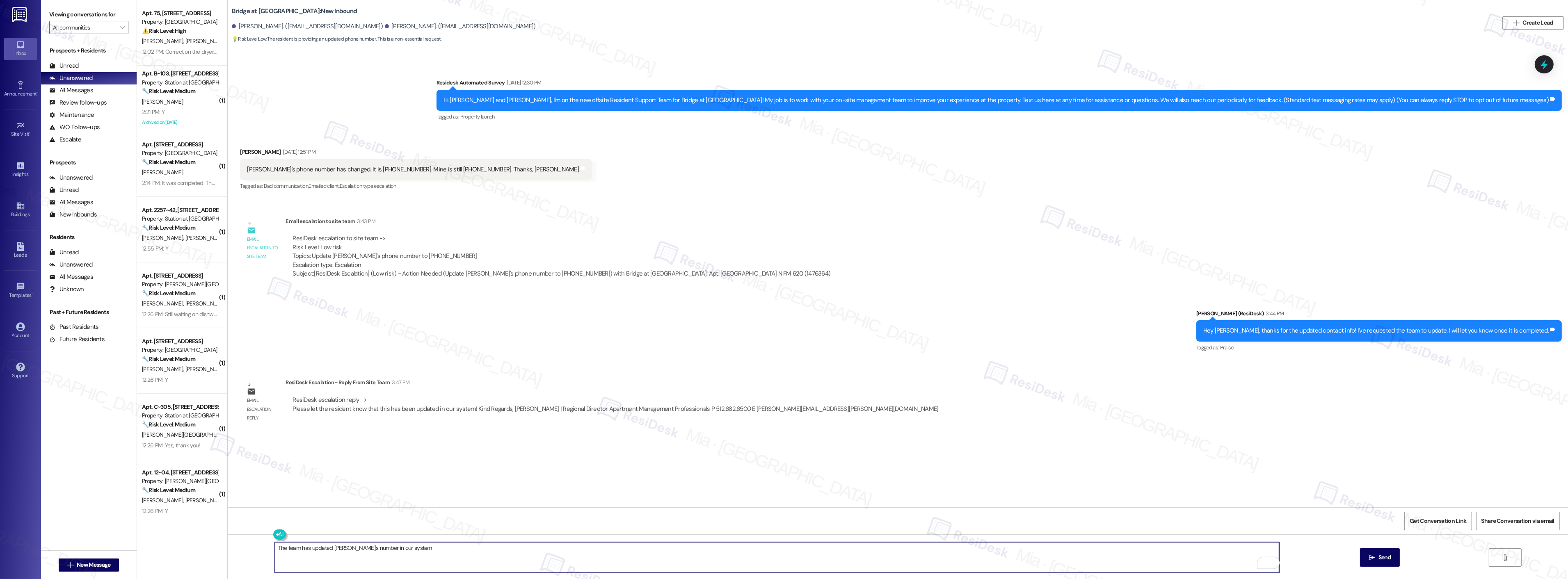
click at [410, 549] on textarea "The team has updated [PERSON_NAME]'s number in our system" at bounding box center [777, 557] width 1004 height 31
type textarea "The team has updated [PERSON_NAME]'s number in our system. Let me know if you h…"
click at [1379, 559] on span "Send" at bounding box center [1385, 557] width 13 height 9
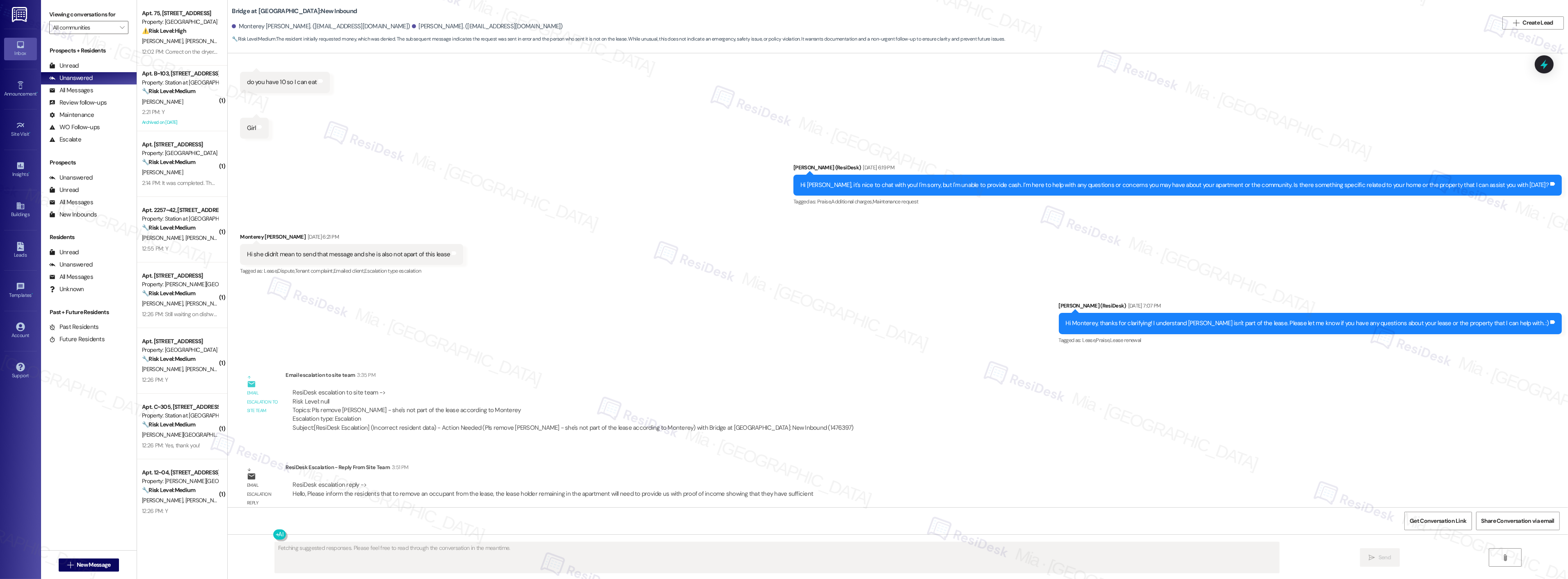
scroll to position [144, 0]
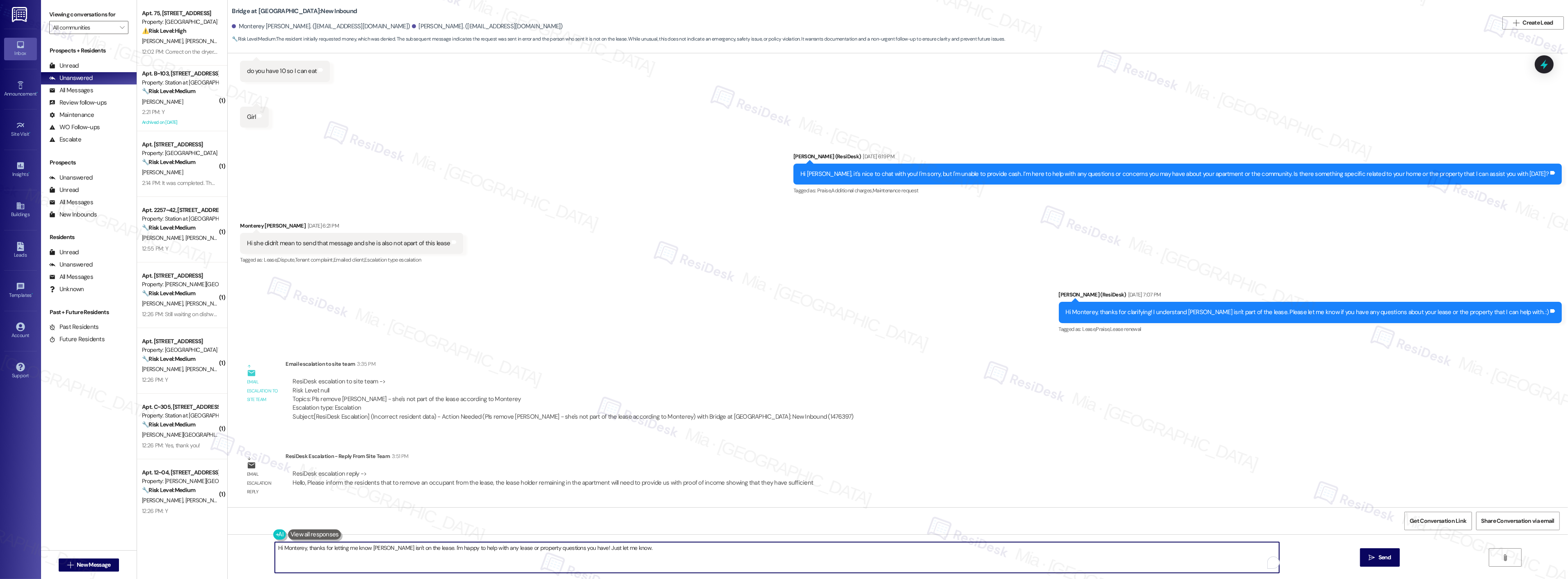
drag, startPoint x: 618, startPoint y: 549, endPoint x: 303, endPoint y: 549, distance: 315.0
click at [303, 549] on textarea "Hi Monterey, thanks for letting me know [PERSON_NAME] isn't on the lease. I'm h…" at bounding box center [777, 557] width 1004 height 31
paste textarea "Please inform the residents that to remove an occupant from the lease, the leas…"
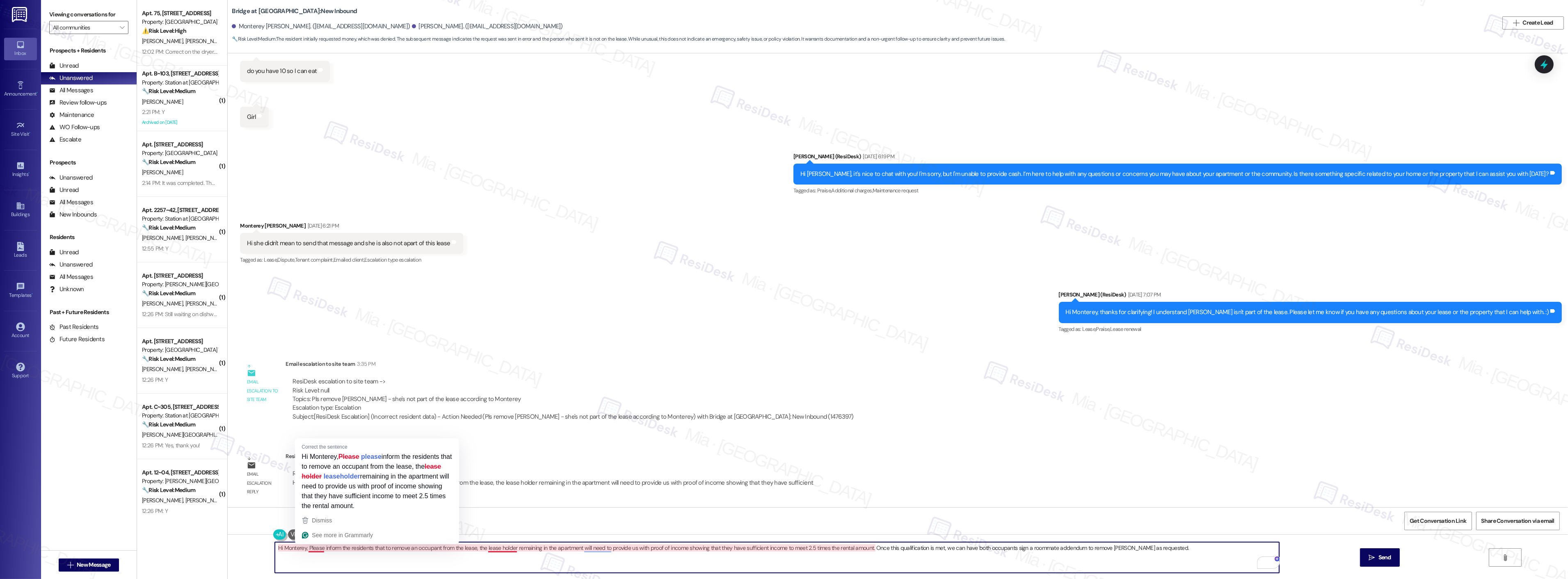
click at [304, 547] on textarea "Hi Monterey, Please inform the residents that to remove an occupant from the le…" at bounding box center [777, 557] width 1004 height 31
drag, startPoint x: 319, startPoint y: 550, endPoint x: 270, endPoint y: 550, distance: 49.0
click at [270, 550] on div "Hi Monterey, please inform the residents that to remove an occupant from the le…" at bounding box center [898, 564] width 1340 height 61
type textarea "Hi Monterey, please inform the residents that to remove an occupant from the le…"
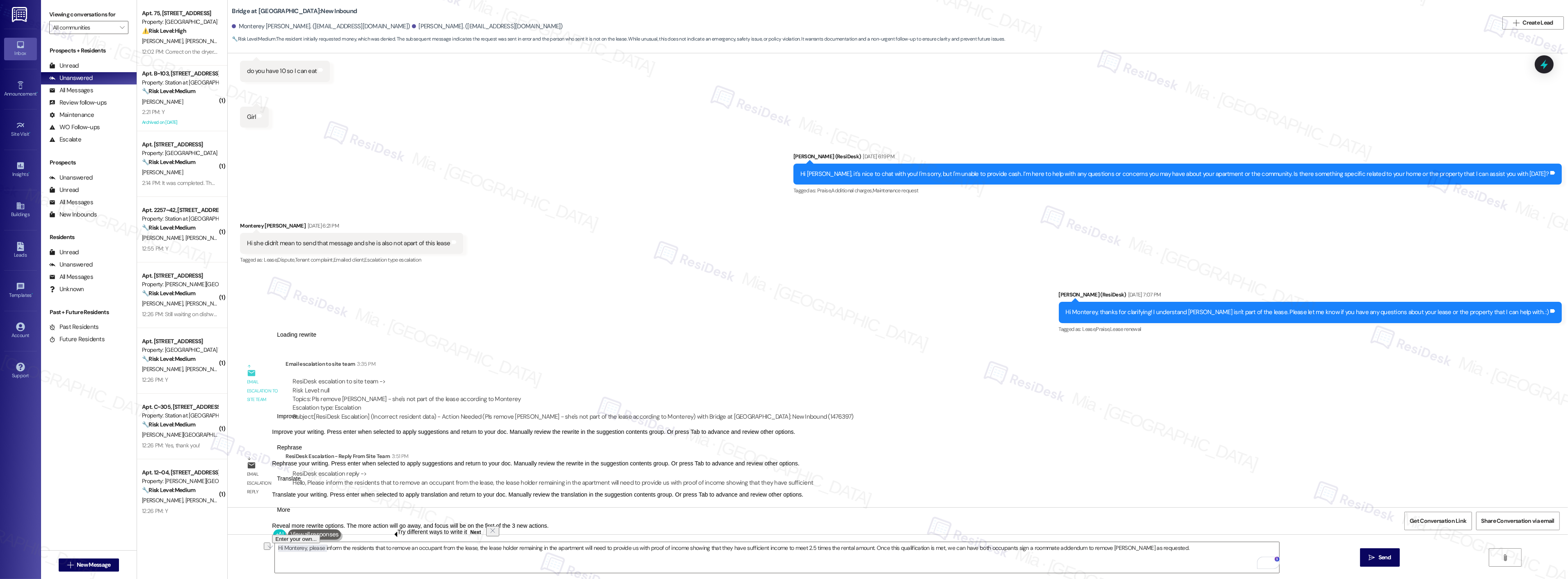
click button "Next" at bounding box center [475, 532] width 17 height 10
click at [289, 563] on textarea "Hi Monterey, please inform the residents that to remove an occupant from the le…" at bounding box center [777, 557] width 1004 height 31
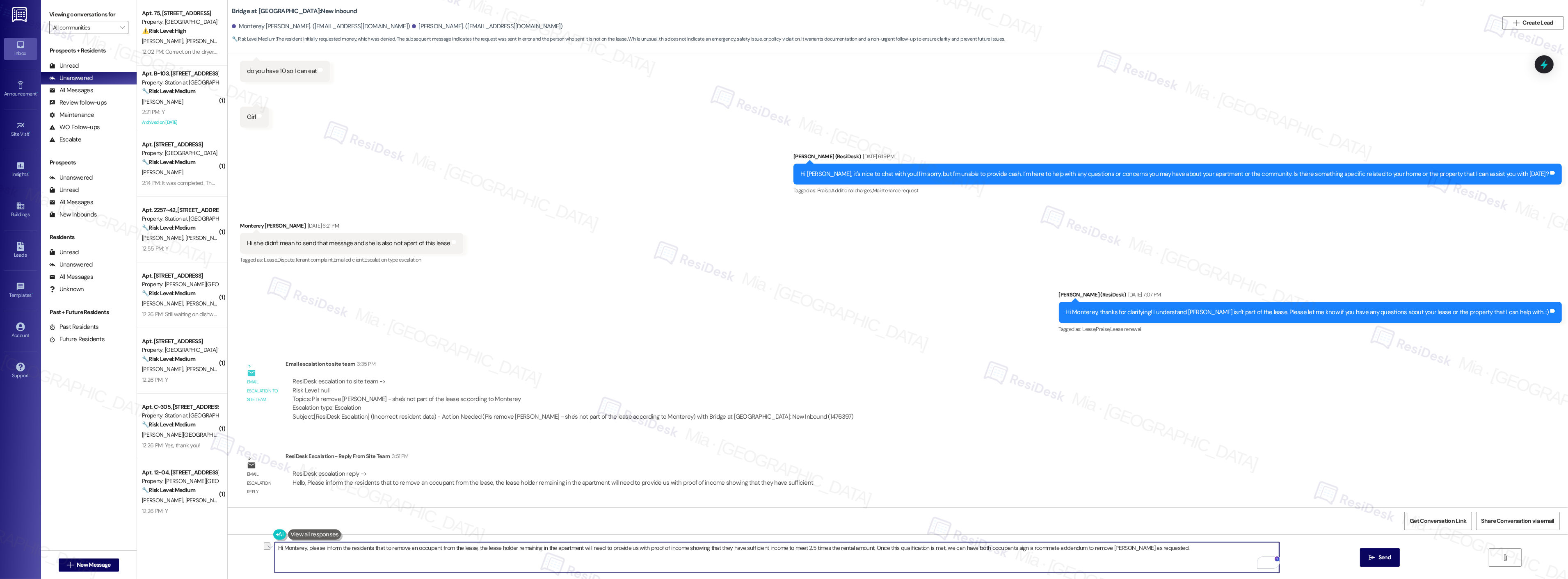
drag, startPoint x: 318, startPoint y: 546, endPoint x: 247, endPoint y: 543, distance: 71.1
click at [248, 543] on div "Hi Monterey, please inform the residents that to remove an occupant from the le…" at bounding box center [898, 564] width 1340 height 61
click at [353, 549] on textarea "The team would like to inform the residents that to remove an occupant from the…" at bounding box center [777, 557] width 1004 height 31
click at [483, 523] on span "leaseholder" at bounding box center [484, 522] width 37 height 7
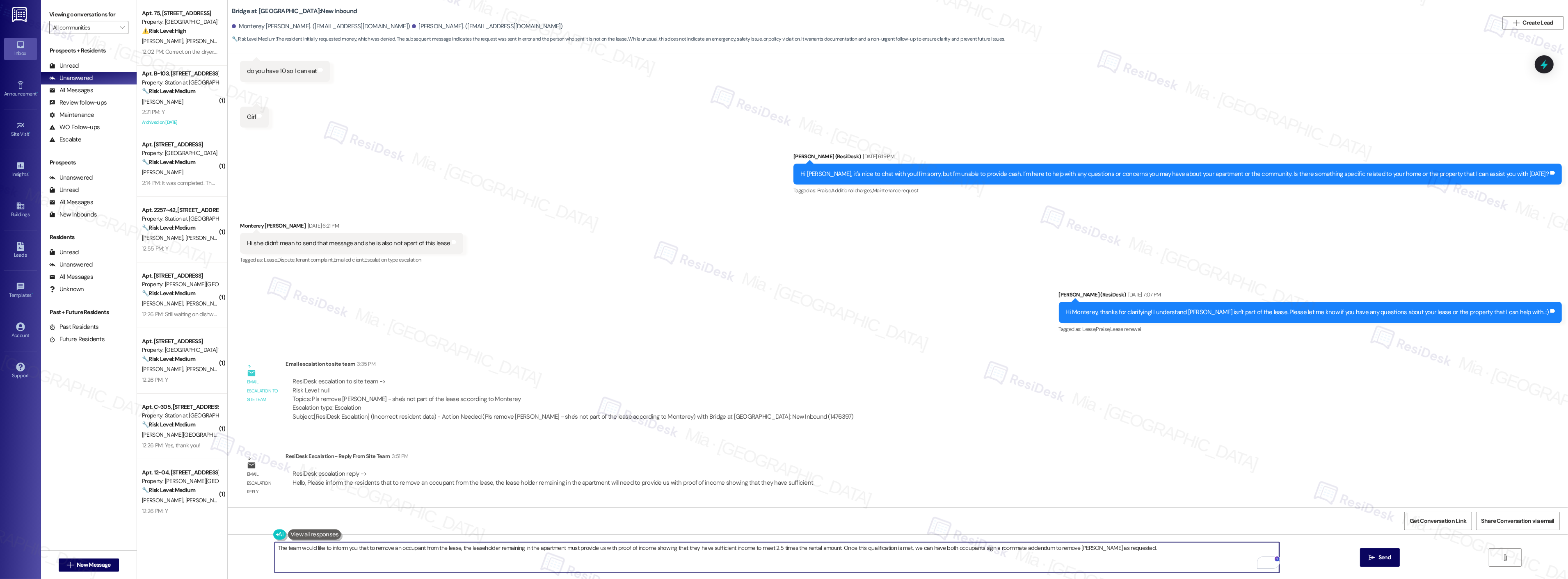
click at [688, 547] on textarea "The team would like to inform you that to remove an occupant from the lease, th…" at bounding box center [777, 557] width 1004 height 31
click at [958, 548] on textarea "The team would like to inform you that to remove an occupant from the lease, th…" at bounding box center [777, 557] width 1004 height 31
type textarea "The team would like to inform you that to remove an occupant from the lease, th…"
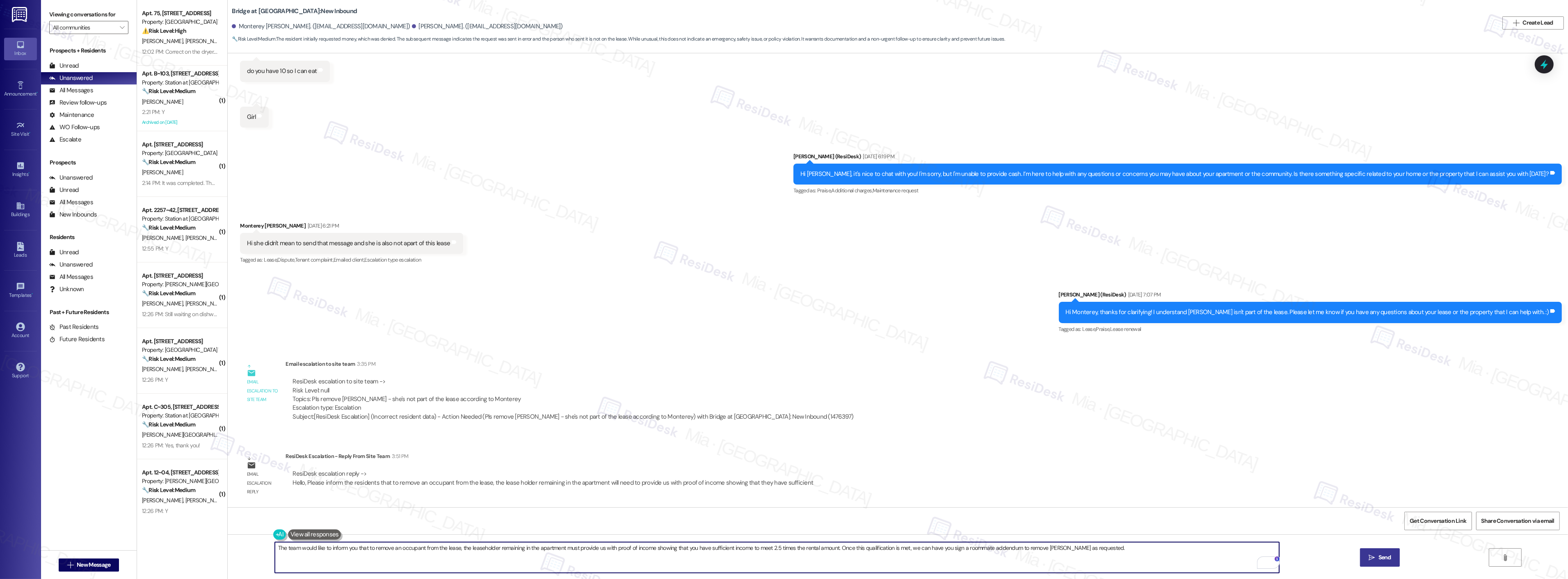
click at [1380, 556] on span "Send" at bounding box center [1385, 557] width 13 height 9
